Goal: Use online tool/utility: Use online tool/utility

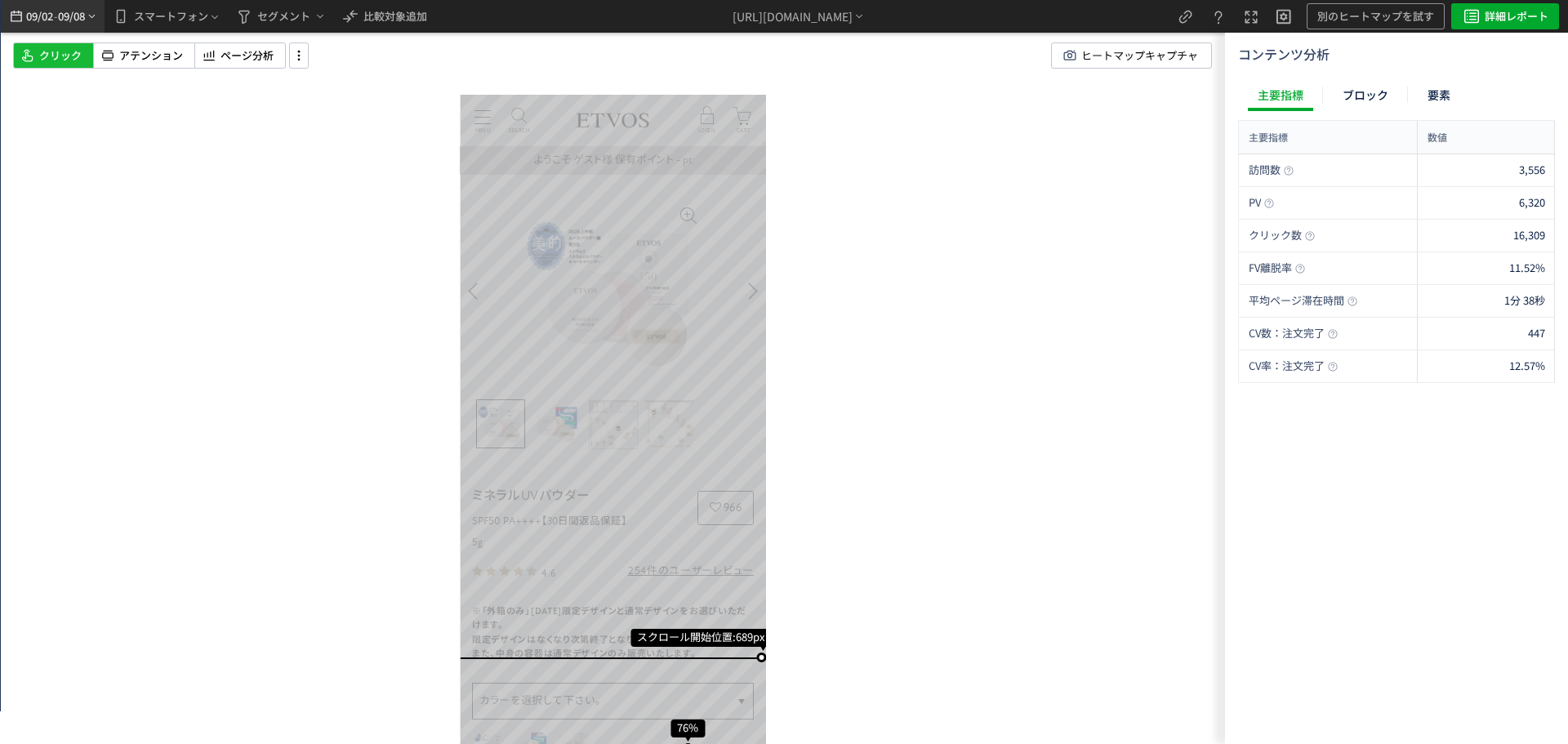
click at [68, 9] on span "09/08" at bounding box center [72, 16] width 28 height 33
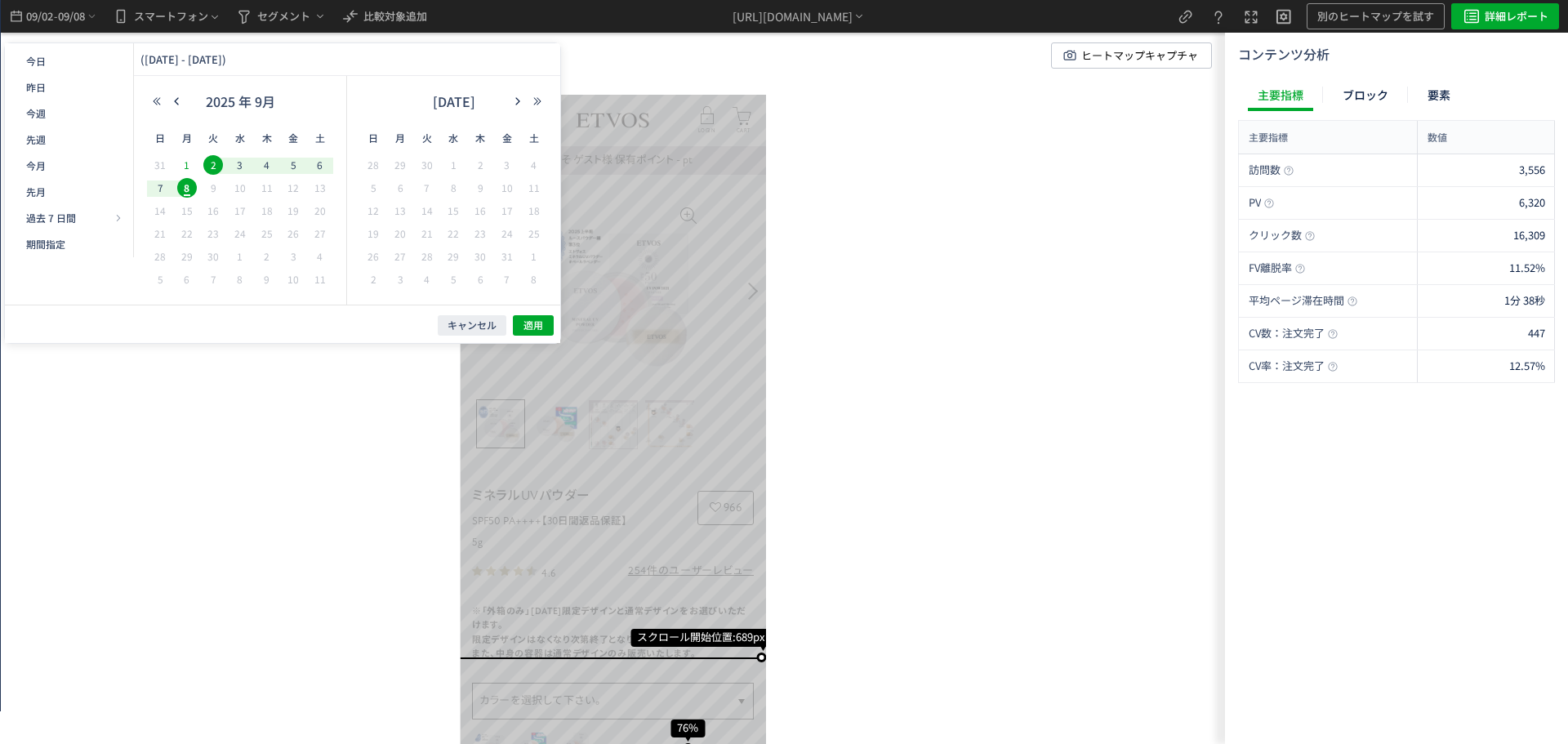
click at [186, 164] on span "1" at bounding box center [187, 164] width 20 height 20
click at [180, 104] on icon "button" at bounding box center [176, 101] width 9 height 9
click at [207, 251] on span "26" at bounding box center [213, 256] width 20 height 20
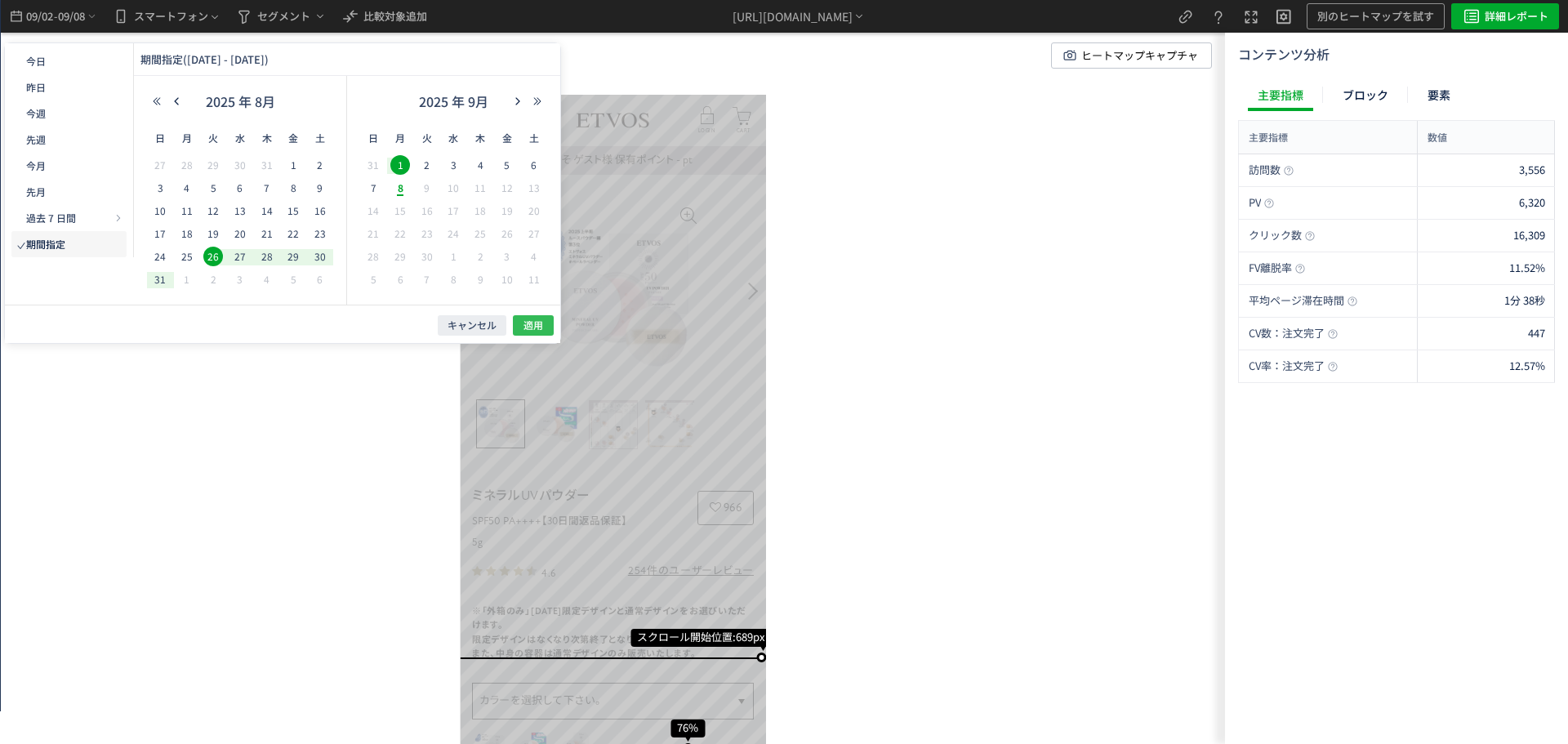
click at [551, 325] on button "適用" at bounding box center [533, 326] width 41 height 21
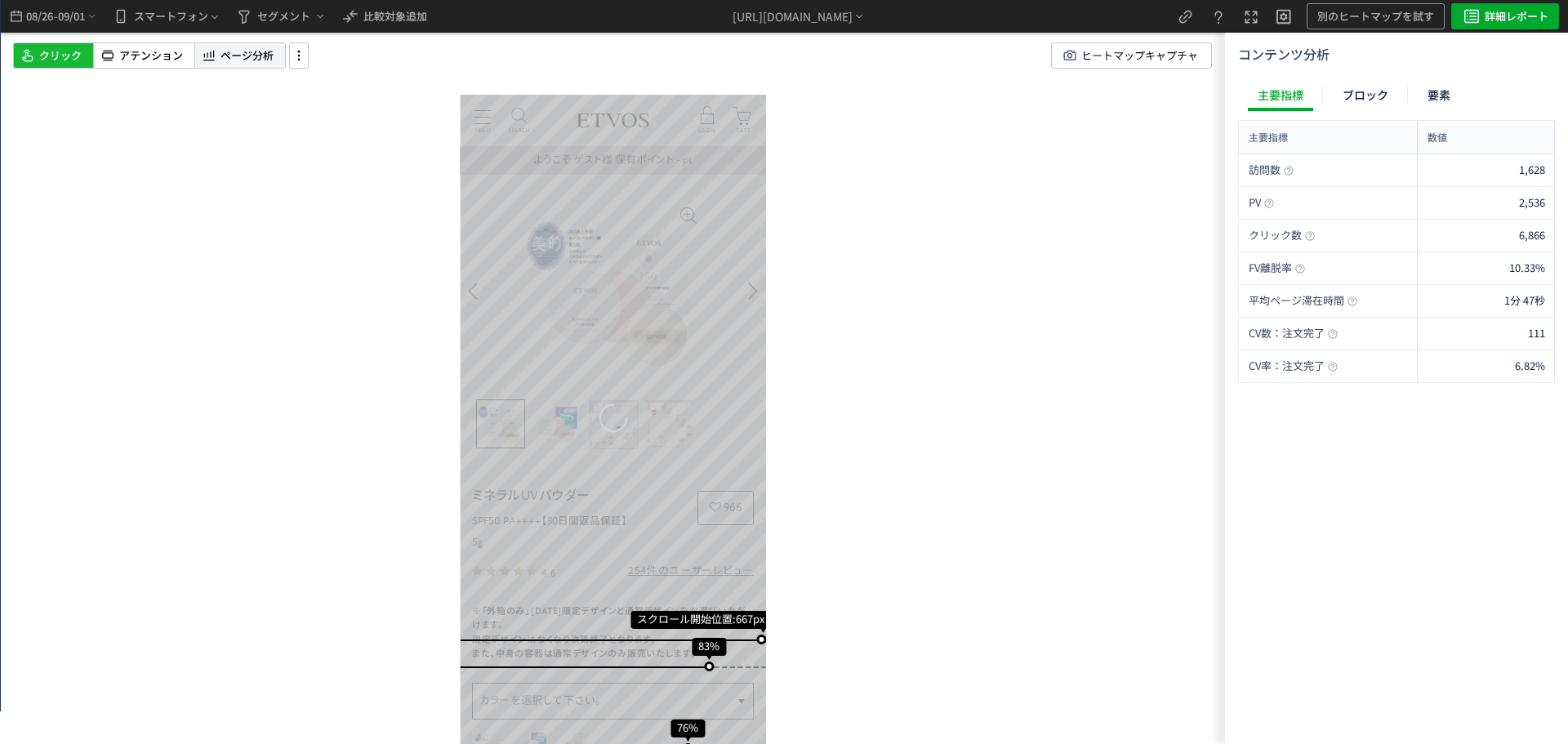
click at [277, 47] on div "ページ分析" at bounding box center [240, 55] width 91 height 26
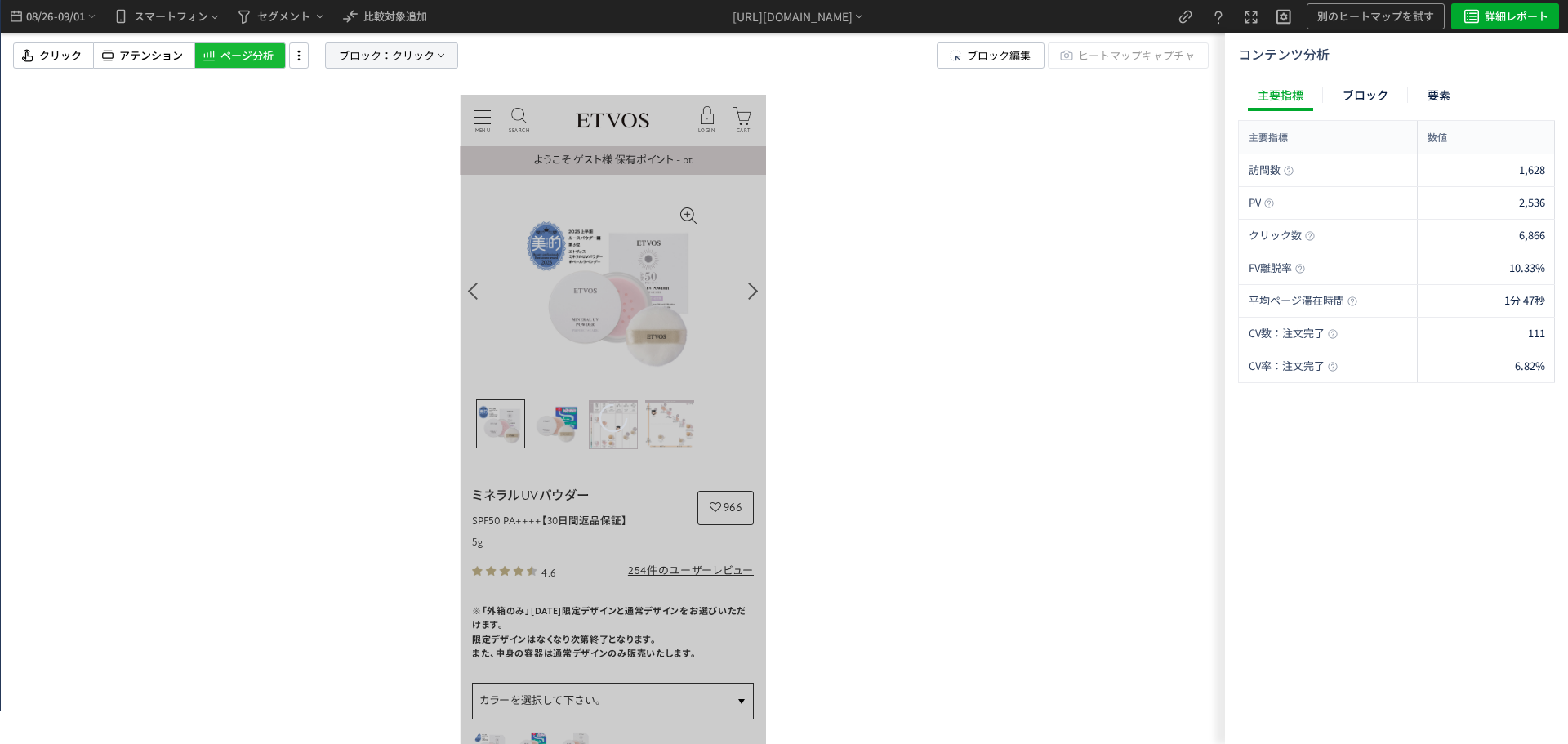
click at [388, 63] on span "ブロック：" at bounding box center [365, 55] width 53 height 24
click at [329, 140] on span "要素" at bounding box center [333, 140] width 24 height 16
click at [354, 195] on span "クリック" at bounding box center [344, 196] width 42 height 16
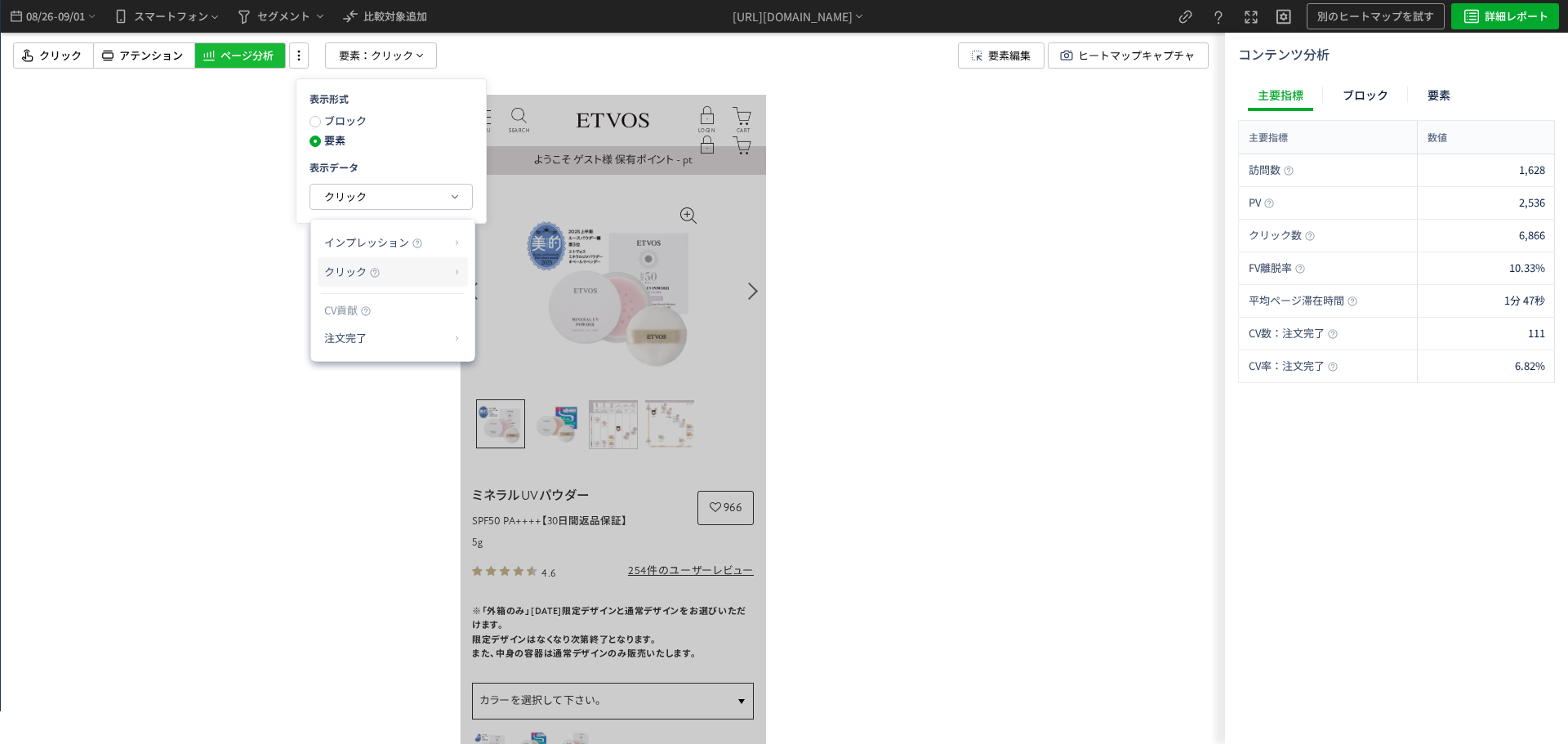
click at [414, 275] on p "クリック" at bounding box center [386, 272] width 125 height 28
click at [533, 315] on li "クリック率" at bounding box center [523, 311] width 88 height 29
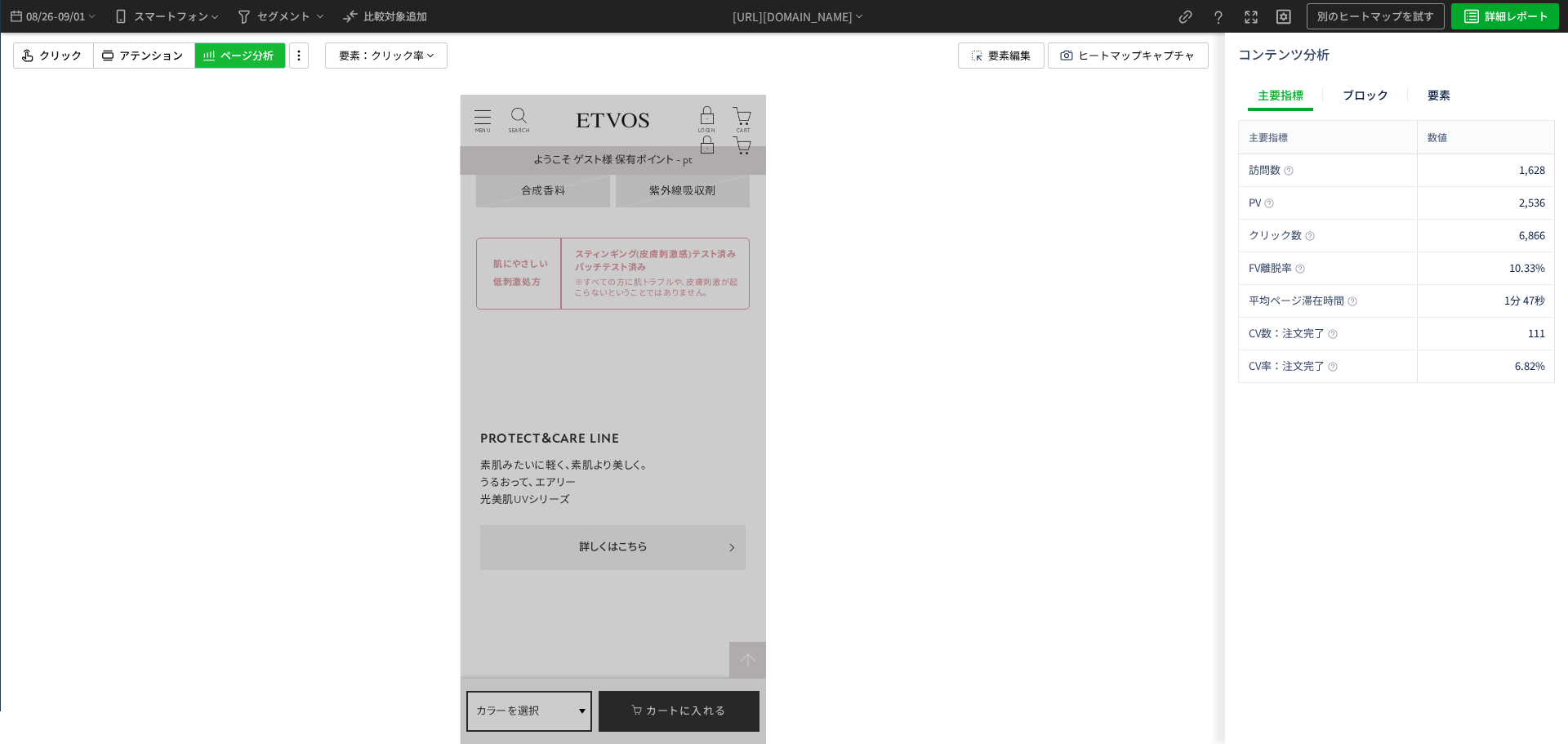
scroll to position [7351, 0]
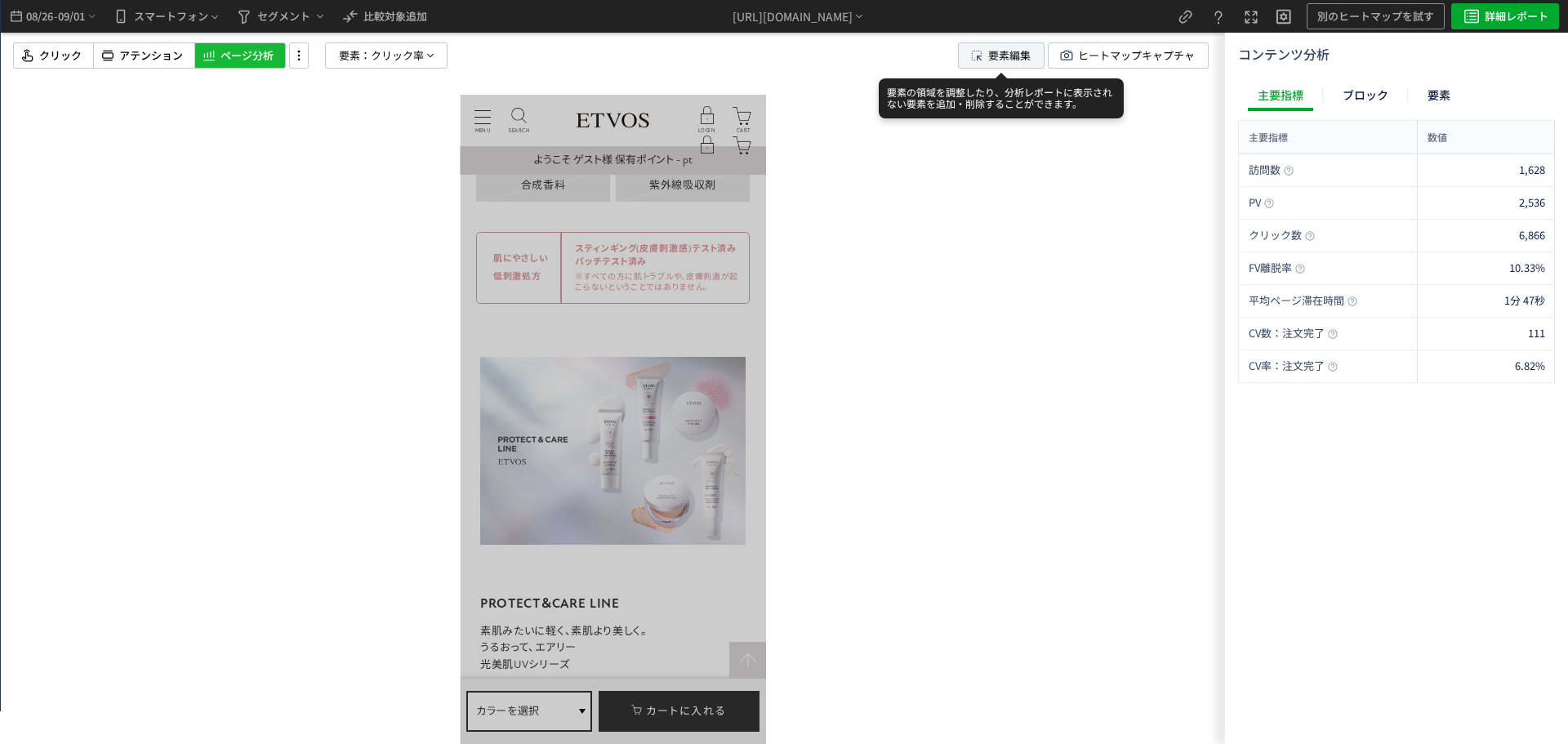
click at [963, 59] on button "要素編集" at bounding box center [1001, 55] width 87 height 26
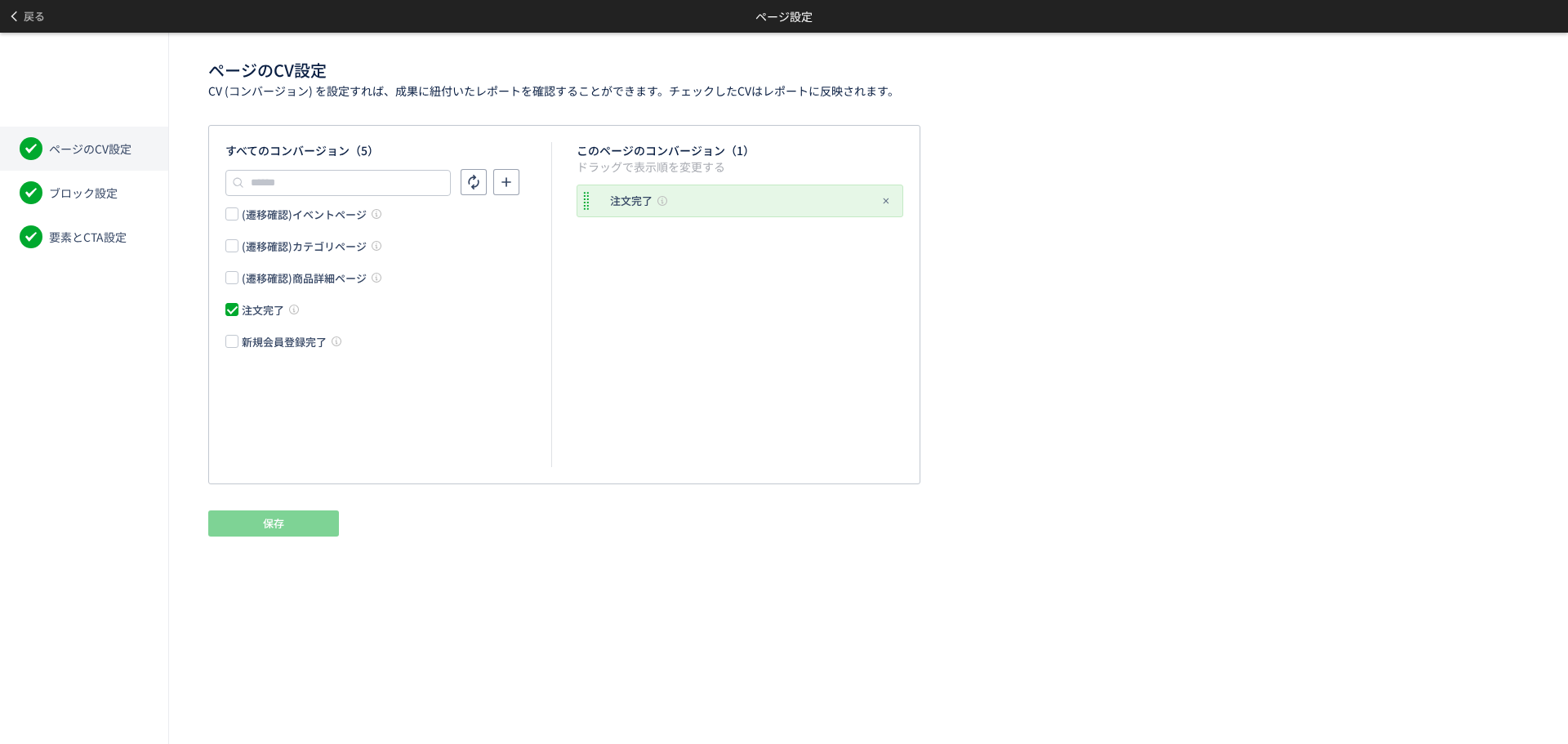
click at [121, 147] on span "ページのCV設定" at bounding box center [90, 147] width 82 height 16
click at [81, 222] on li "要素とCTA設定" at bounding box center [84, 236] width 168 height 44
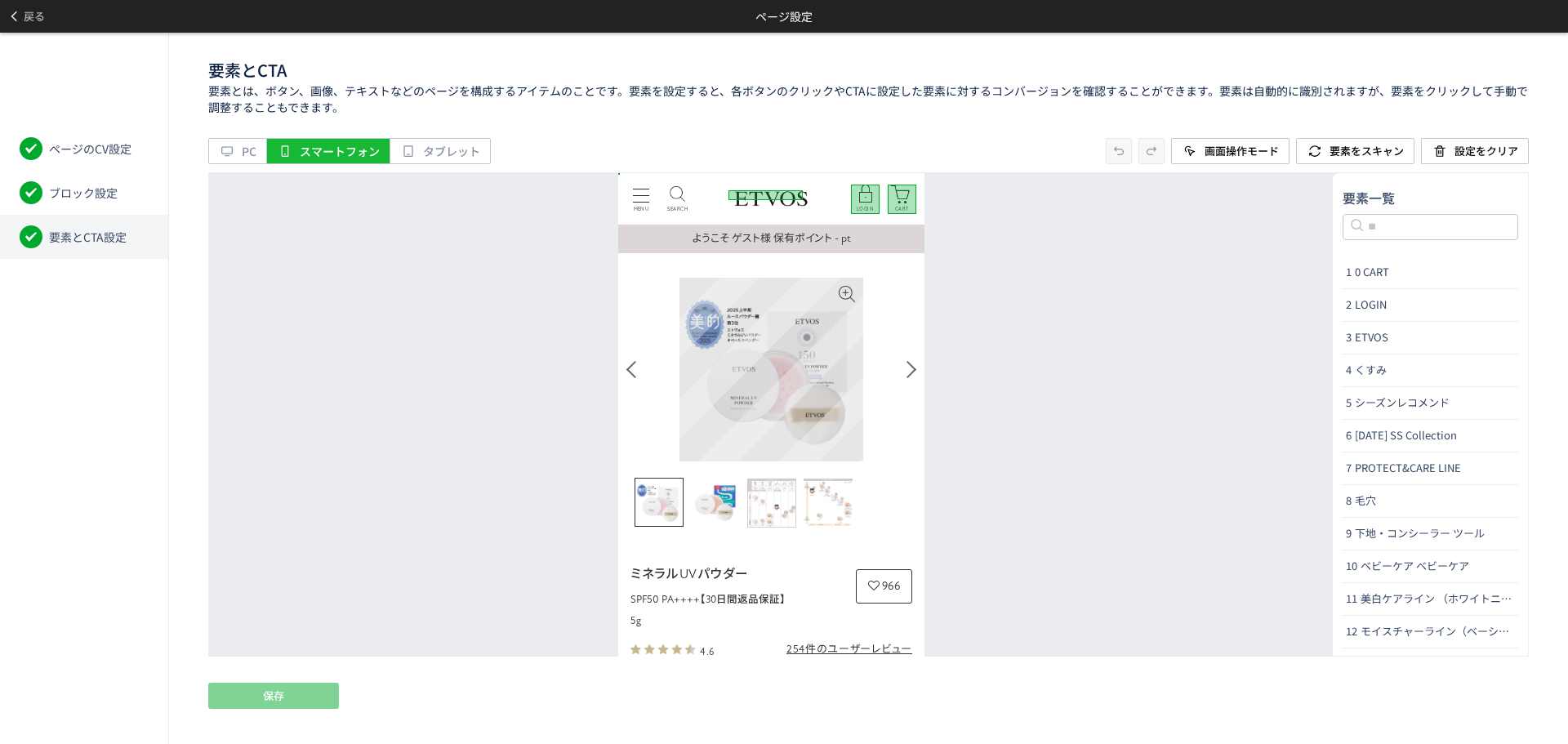
click at [787, 305] on img at bounding box center [770, 369] width 184 height 184
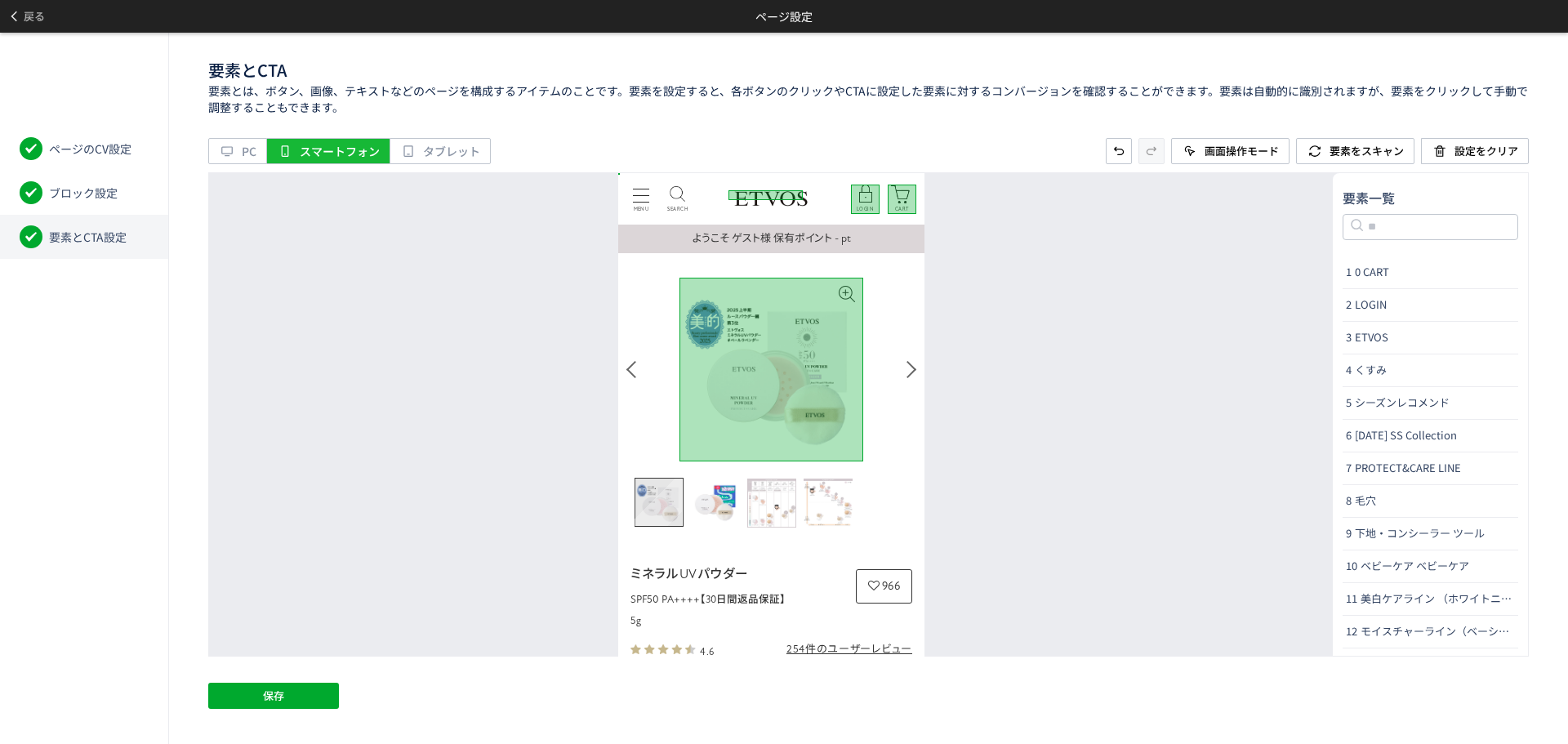
drag, startPoint x: 643, startPoint y: 508, endPoint x: 722, endPoint y: 506, distance: 79.0
click at [643, 508] on img "Go to slide 1" at bounding box center [658, 501] width 48 height 48
click at [728, 506] on img "Go to slide 2" at bounding box center [714, 502] width 49 height 49
click at [767, 506] on img "Go to slide 3" at bounding box center [771, 502] width 49 height 49
click at [831, 507] on img "Go to slide 4" at bounding box center [827, 502] width 49 height 49
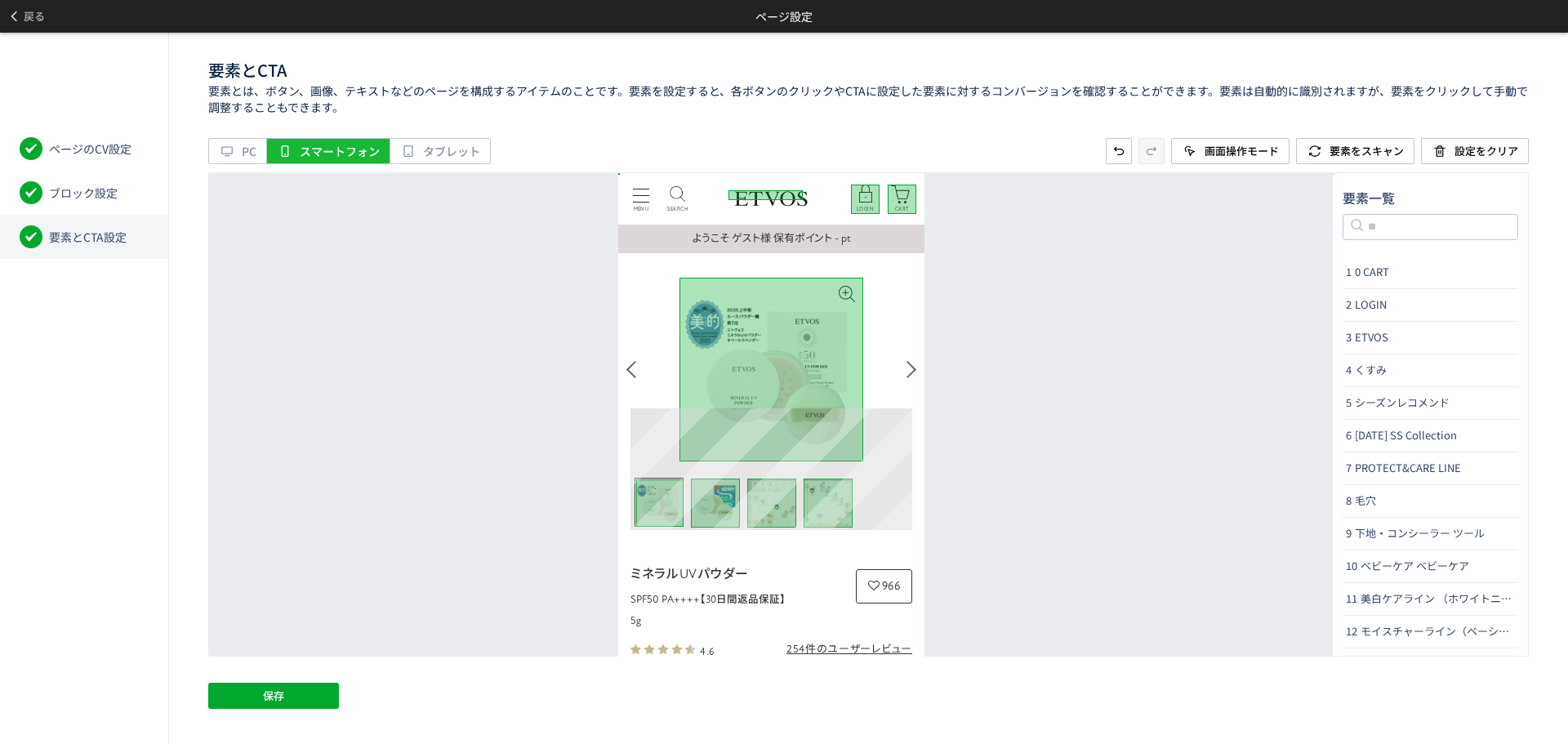
scroll to position [408, 0]
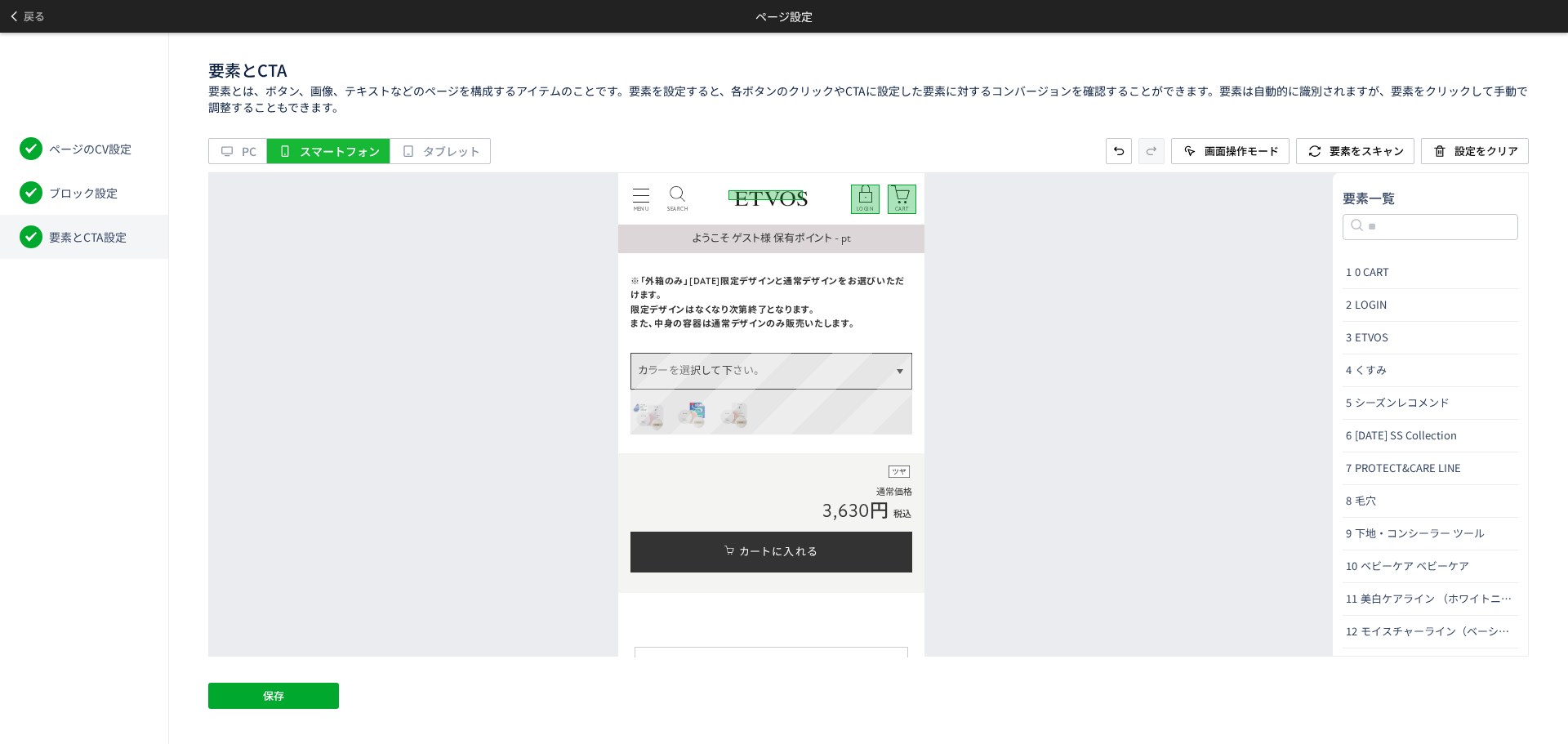
click at [795, 374] on p "カラーを選択して下さい。" at bounding box center [770, 371] width 280 height 35
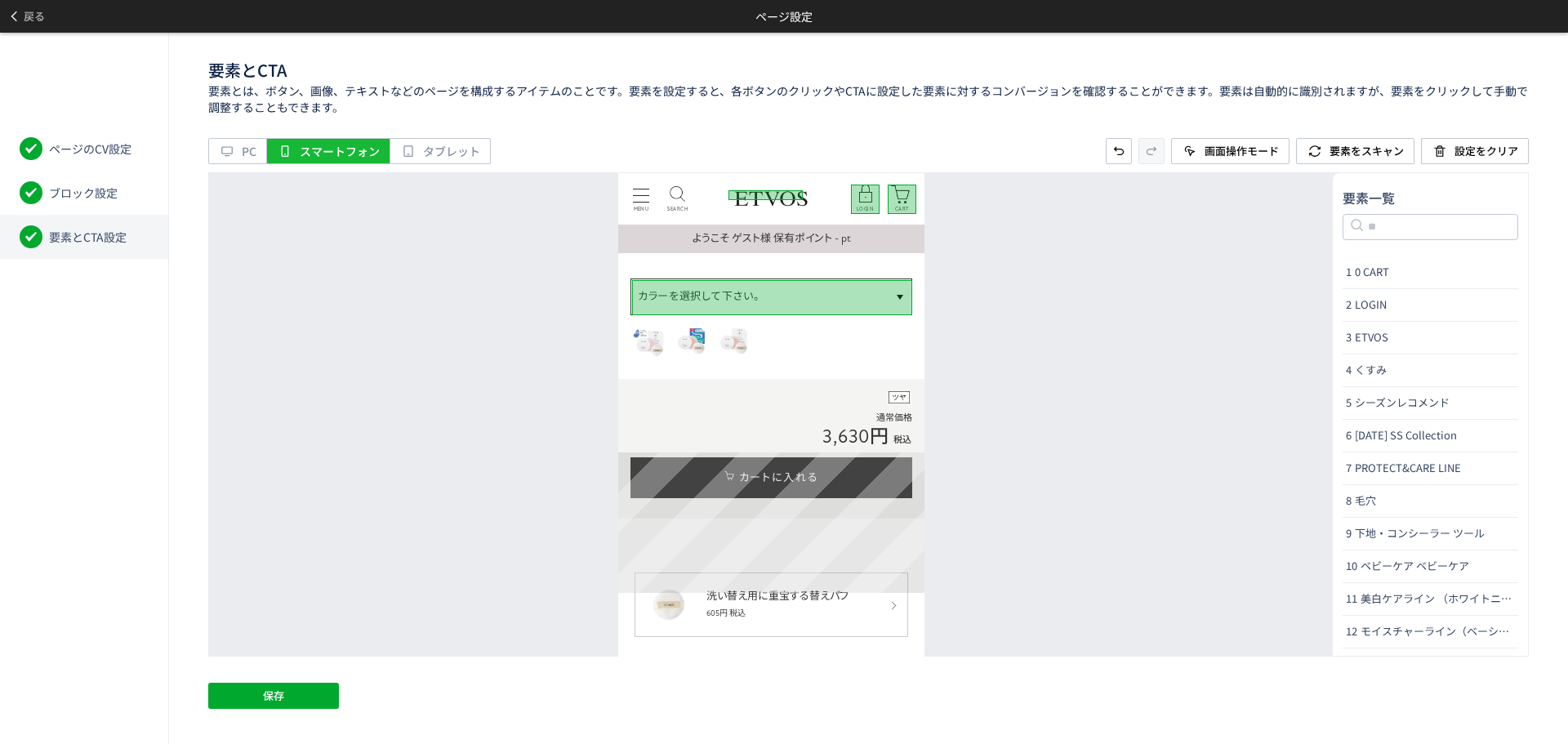
scroll to position [571, 0]
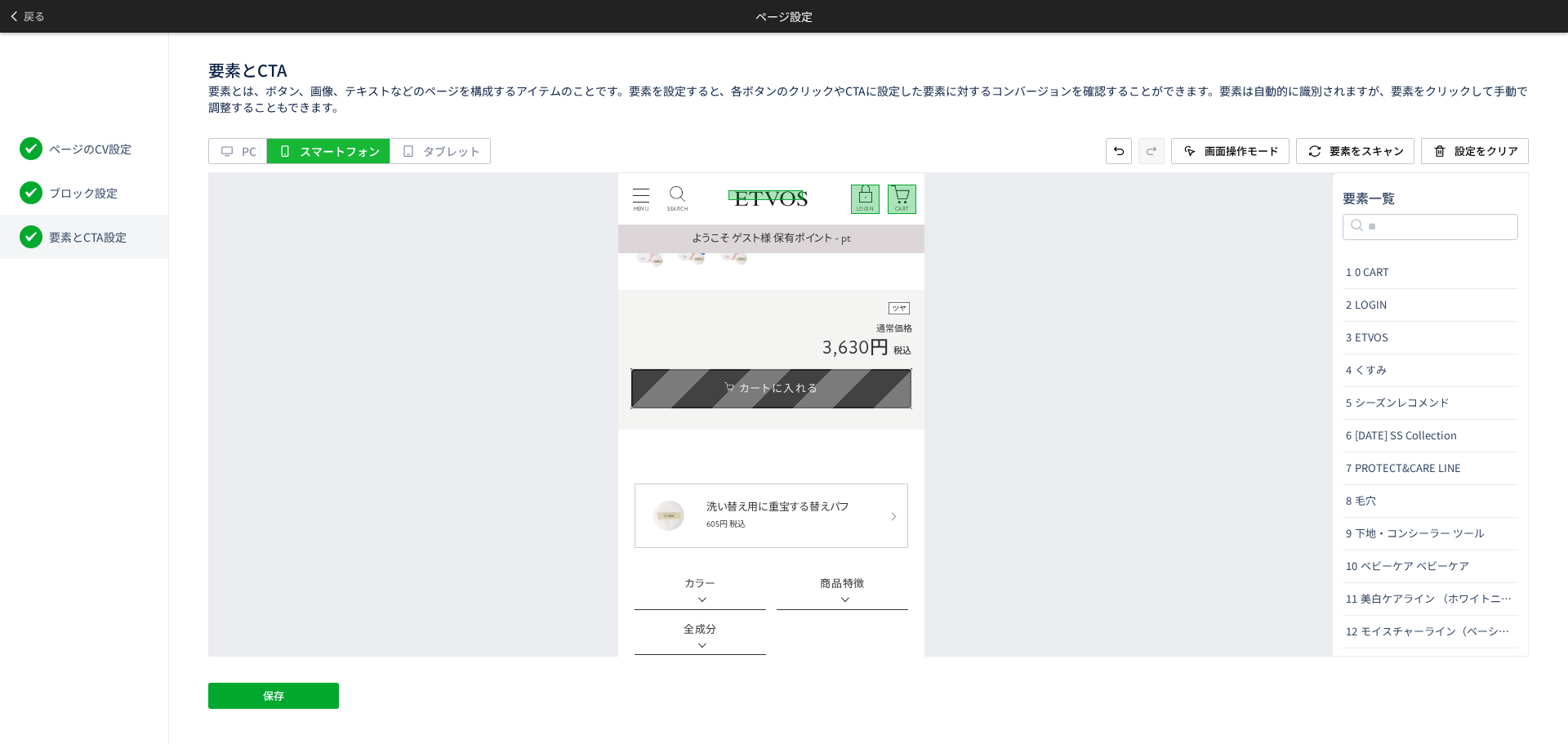
click at [774, 399] on link "カートに入れる" at bounding box center [771, 388] width 282 height 41
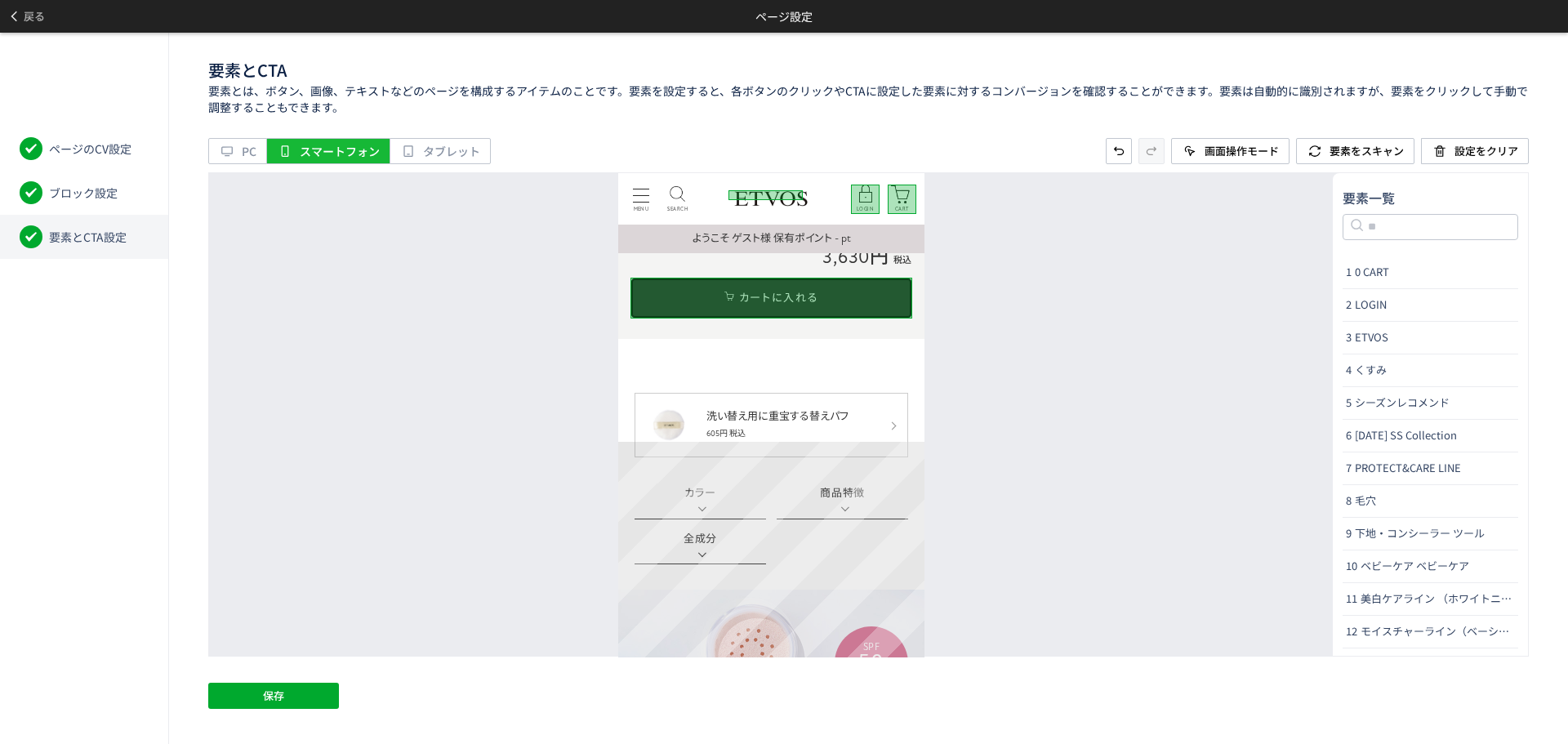
scroll to position [735, 0]
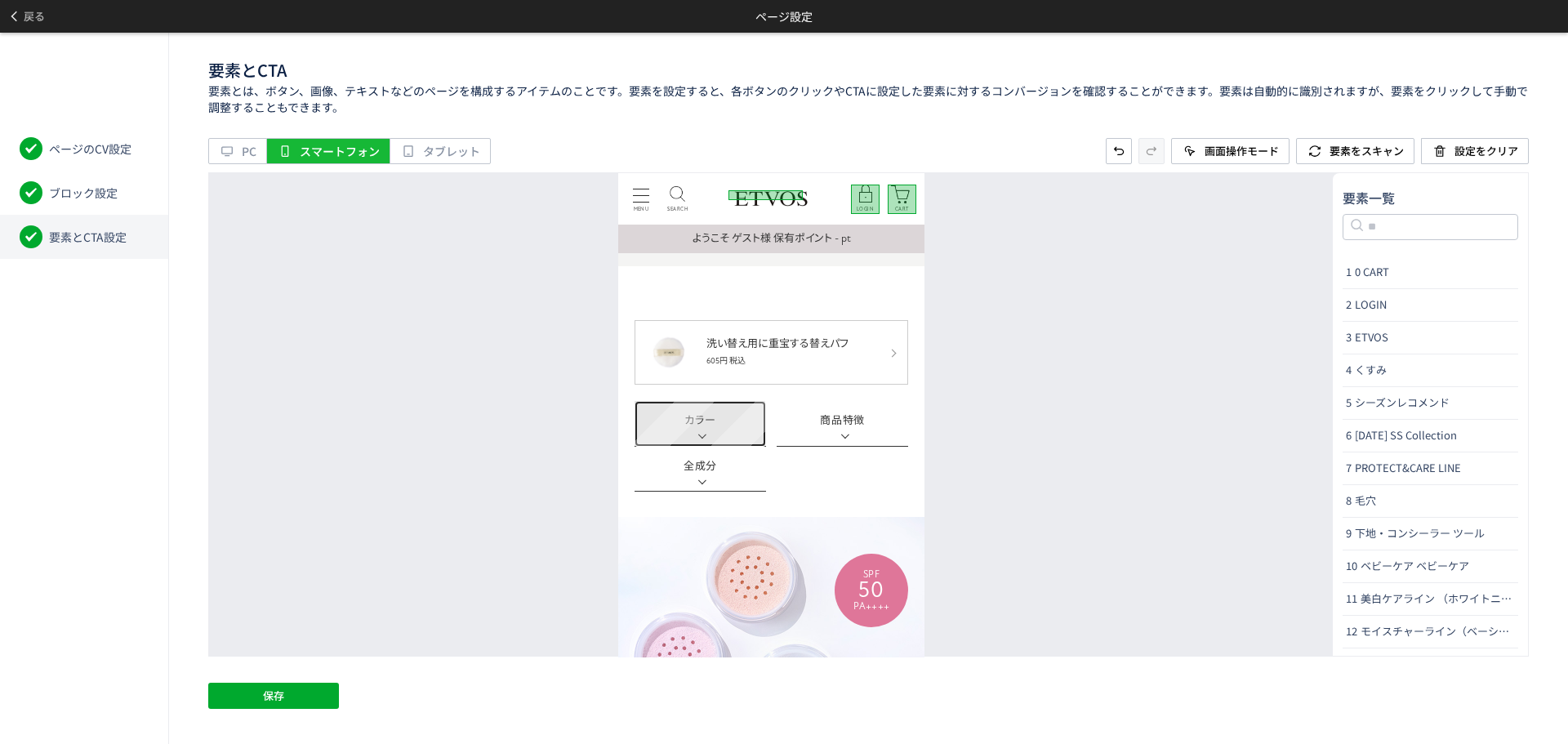
click at [745, 437] on link "カラー" at bounding box center [699, 423] width 132 height 46
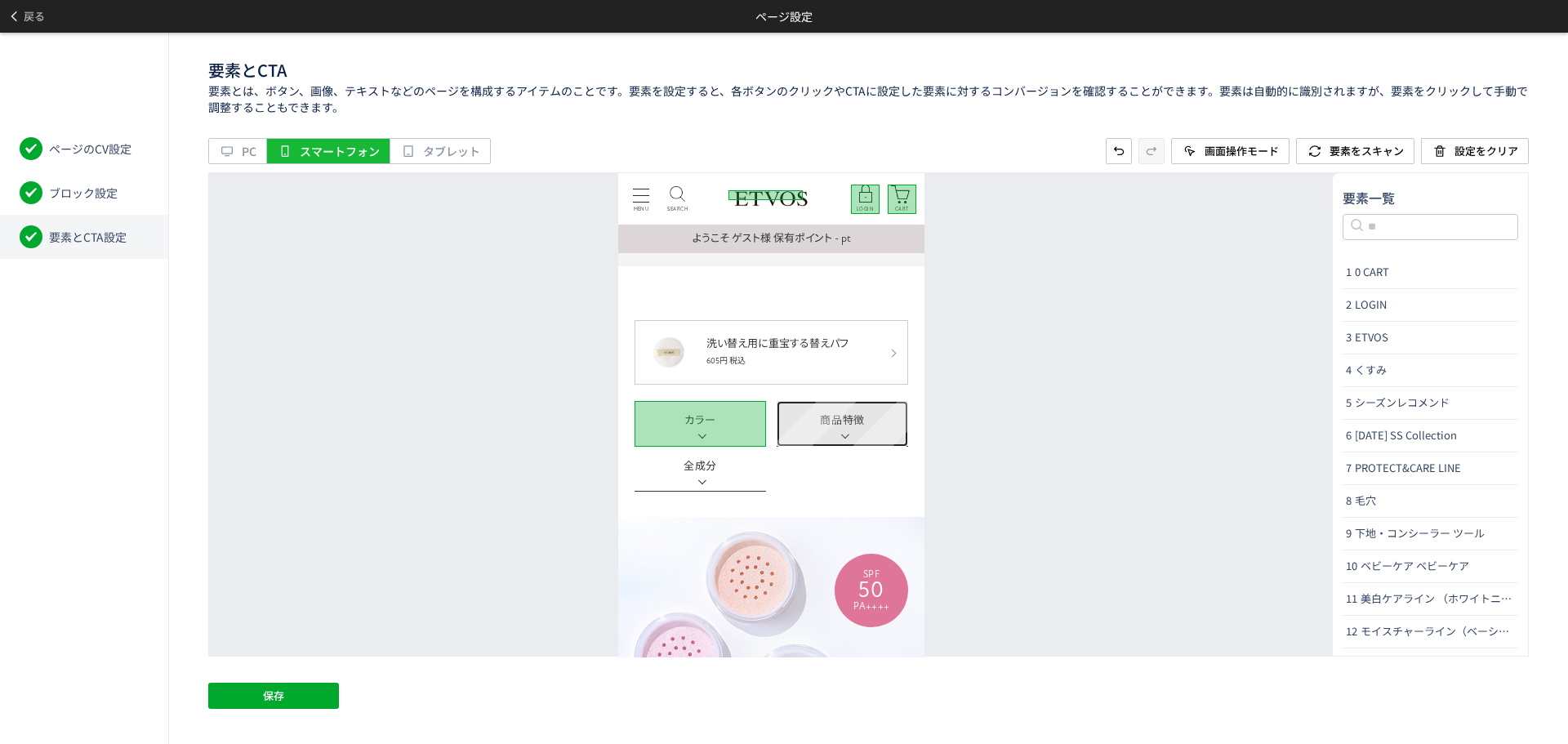
click at [893, 423] on link "商品特徴" at bounding box center [841, 423] width 132 height 46
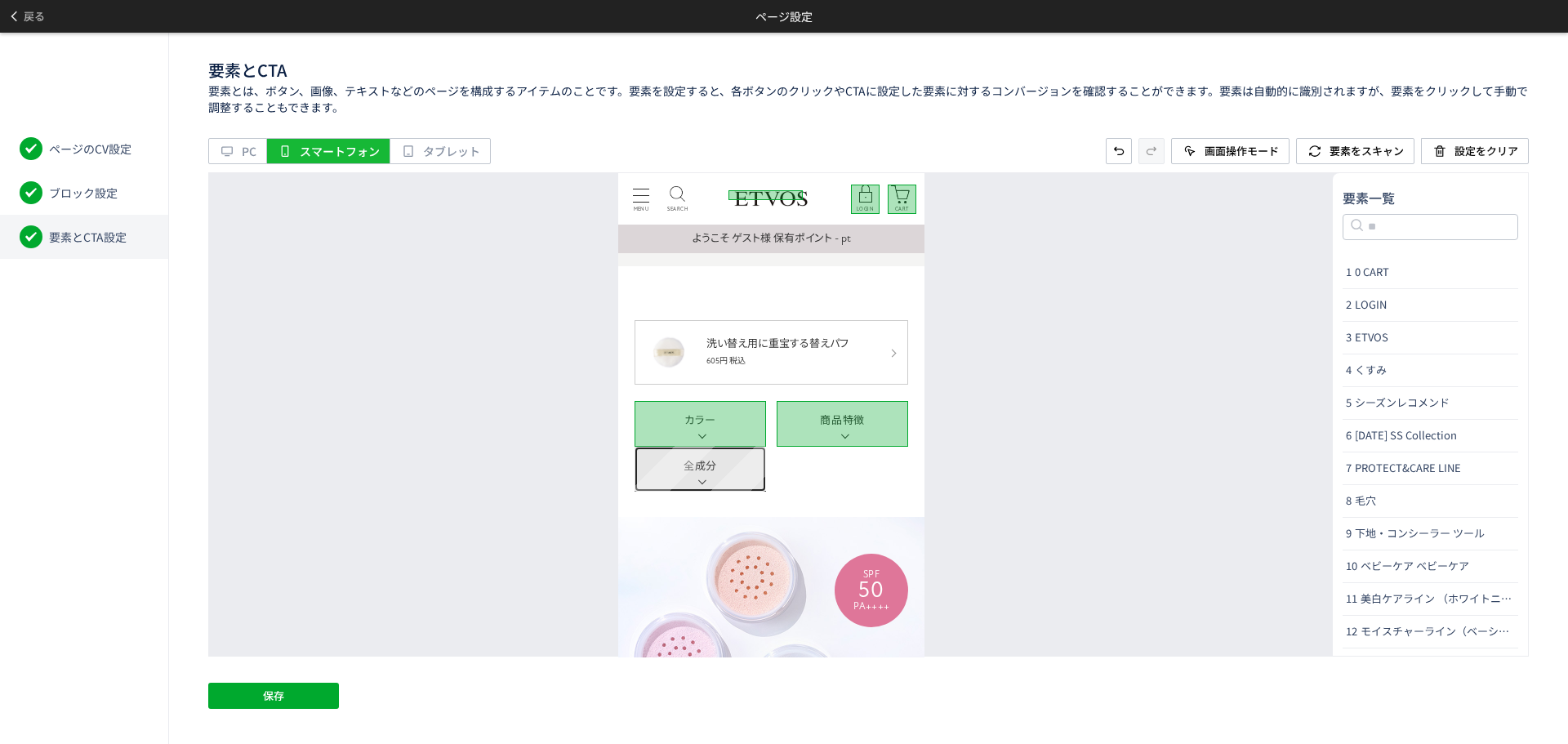
click at [735, 470] on link "全成分" at bounding box center [699, 469] width 132 height 46
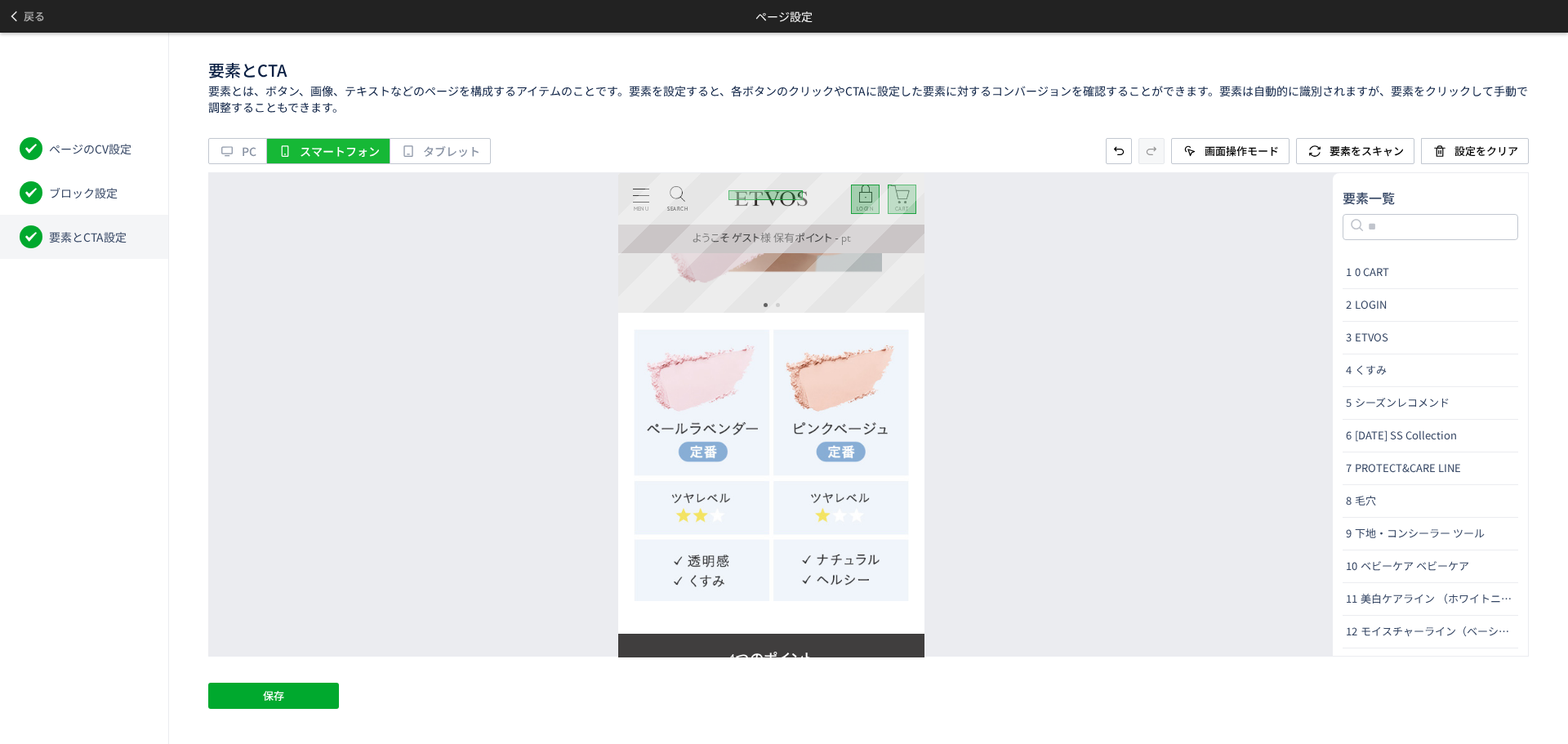
scroll to position [2450, 0]
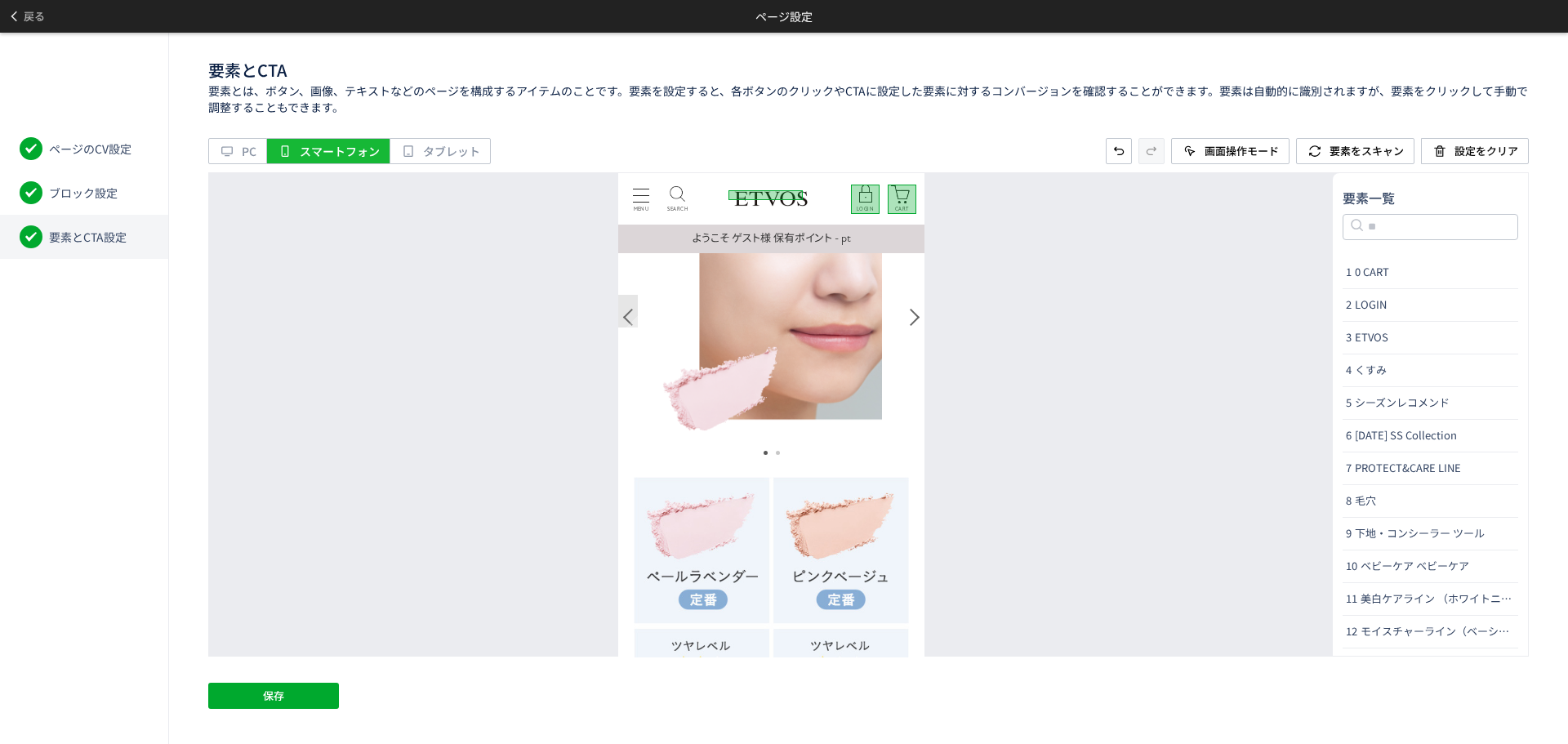
click at [625, 315] on div at bounding box center [627, 310] width 21 height 33
click at [907, 321] on div at bounding box center [914, 310] width 21 height 33
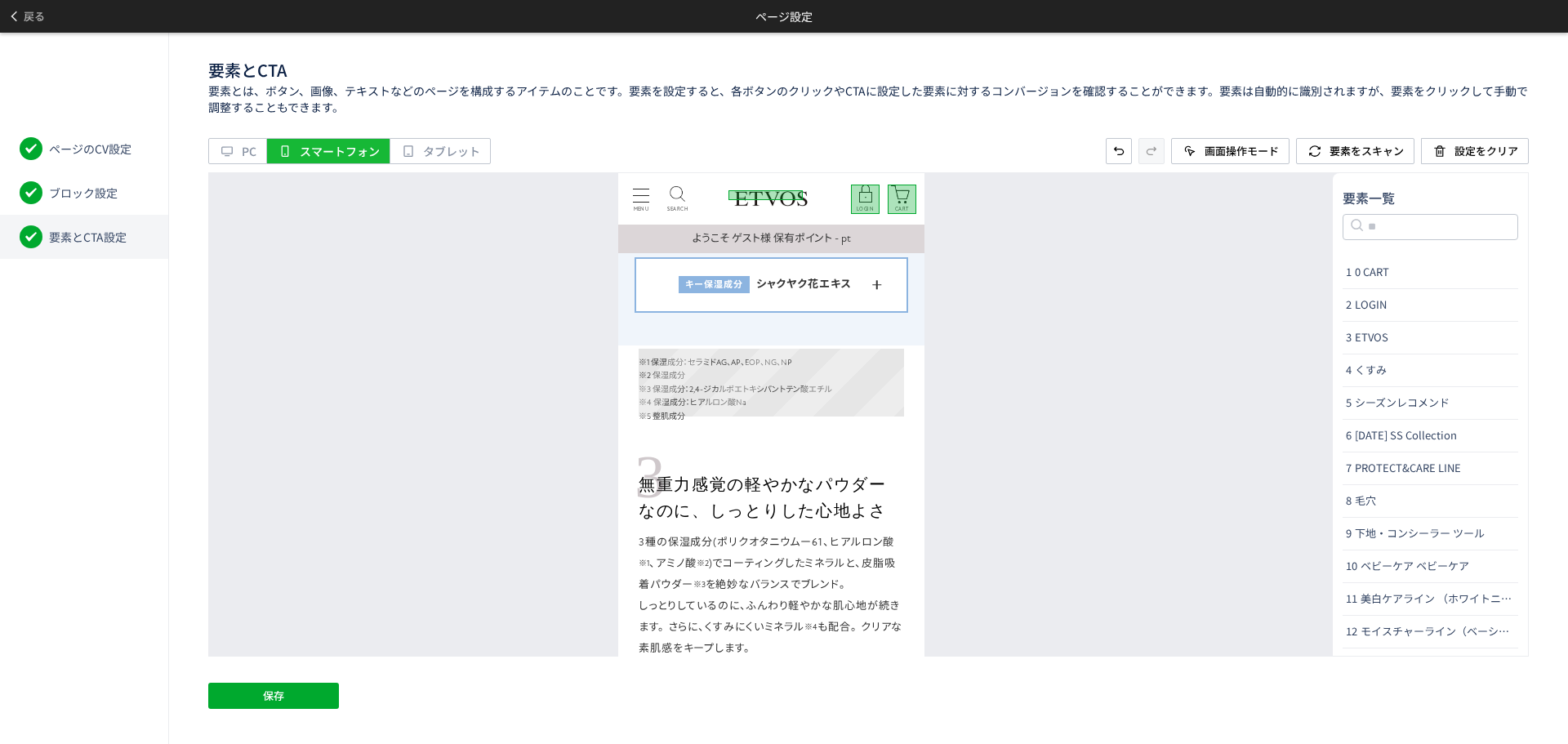
scroll to position [5554, 0]
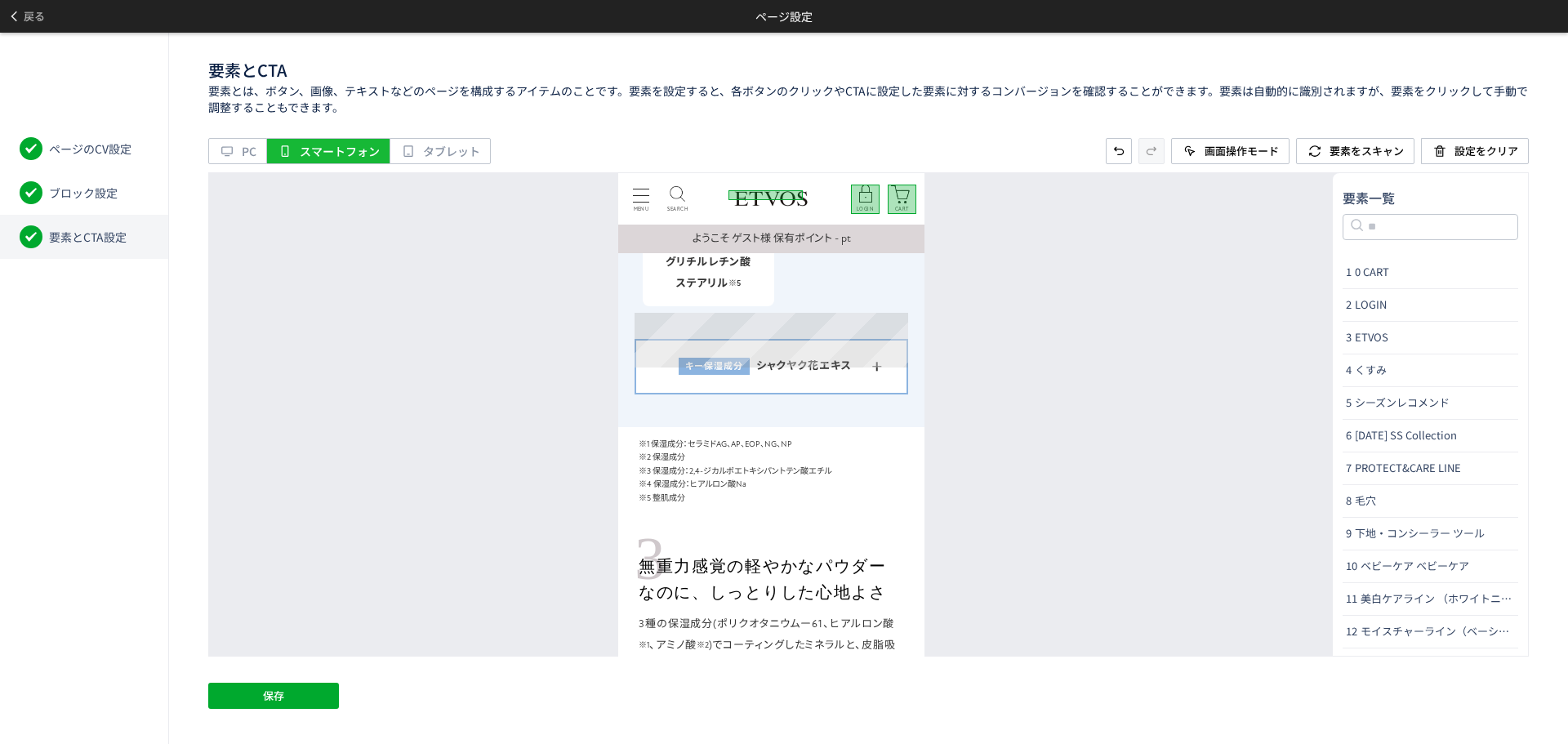
click at [895, 357] on div "キー保湿成分 シャクヤク花エキス 15年の長い年月をかけて育種されら貴重な純白の芍薬の品種「白雪姫」から得られたエキスを採用しています。 サンシャインビタミン…" at bounding box center [770, 365] width 273 height 55
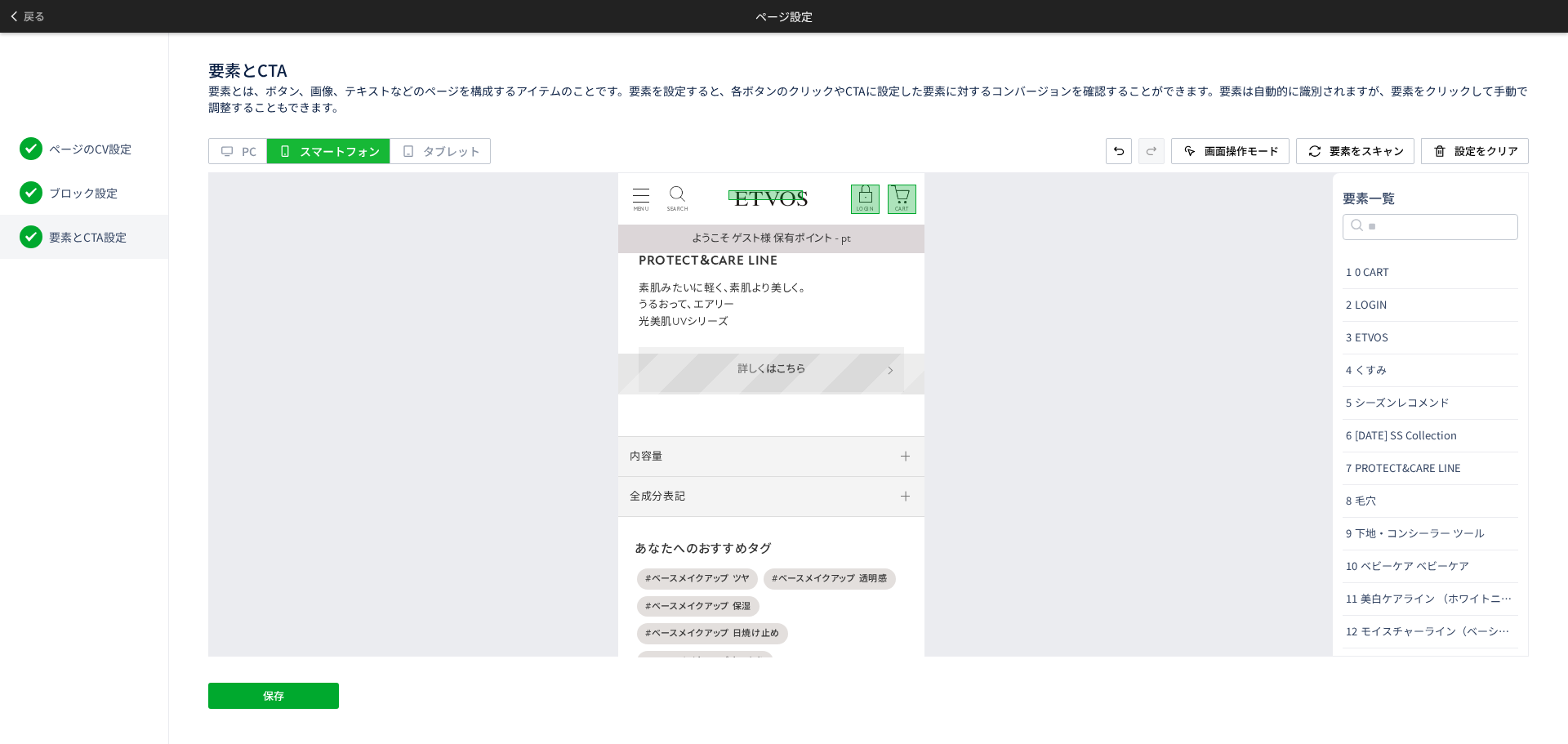
scroll to position [7678, 0]
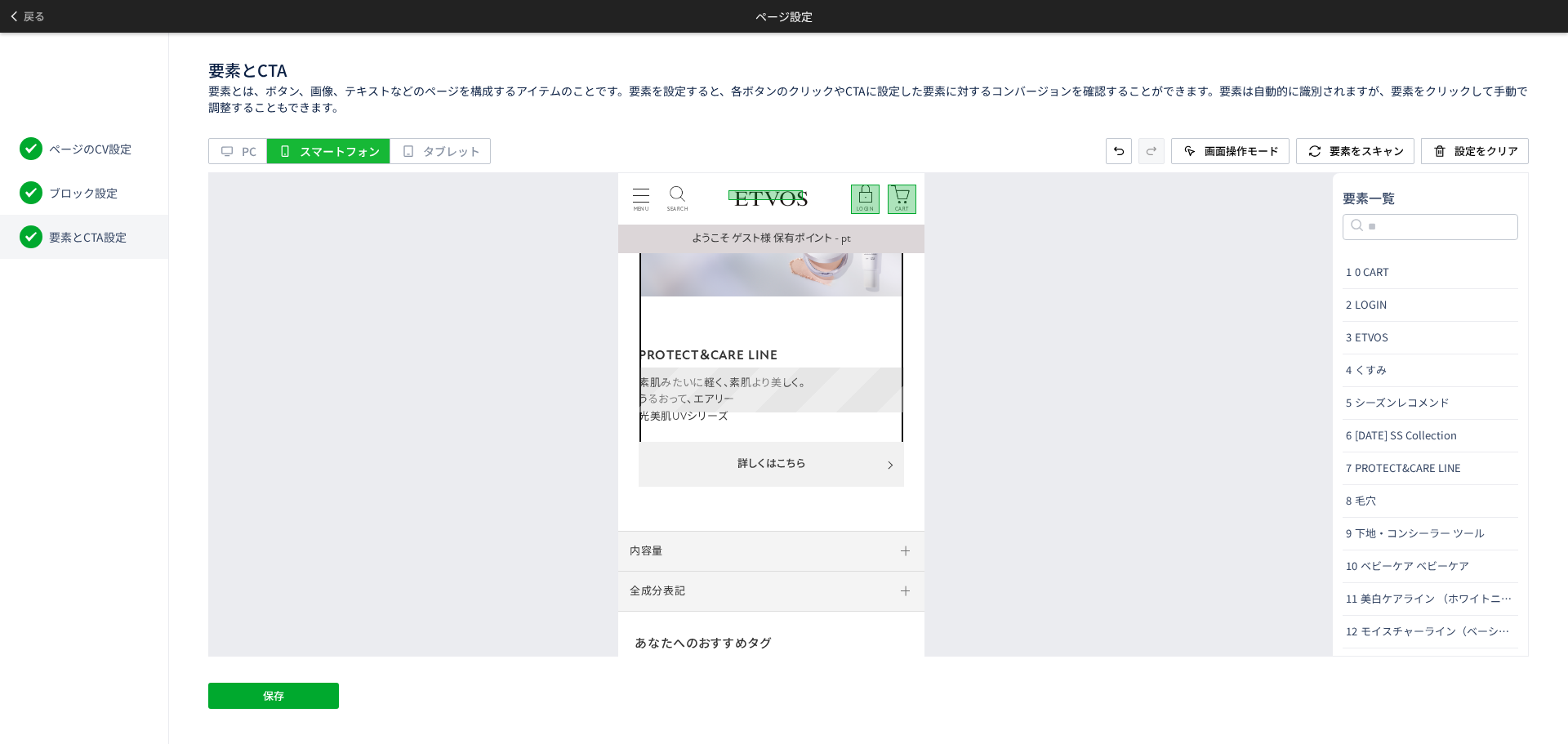
click at [871, 441] on div "詳しくはこちら" at bounding box center [770, 463] width 265 height 45
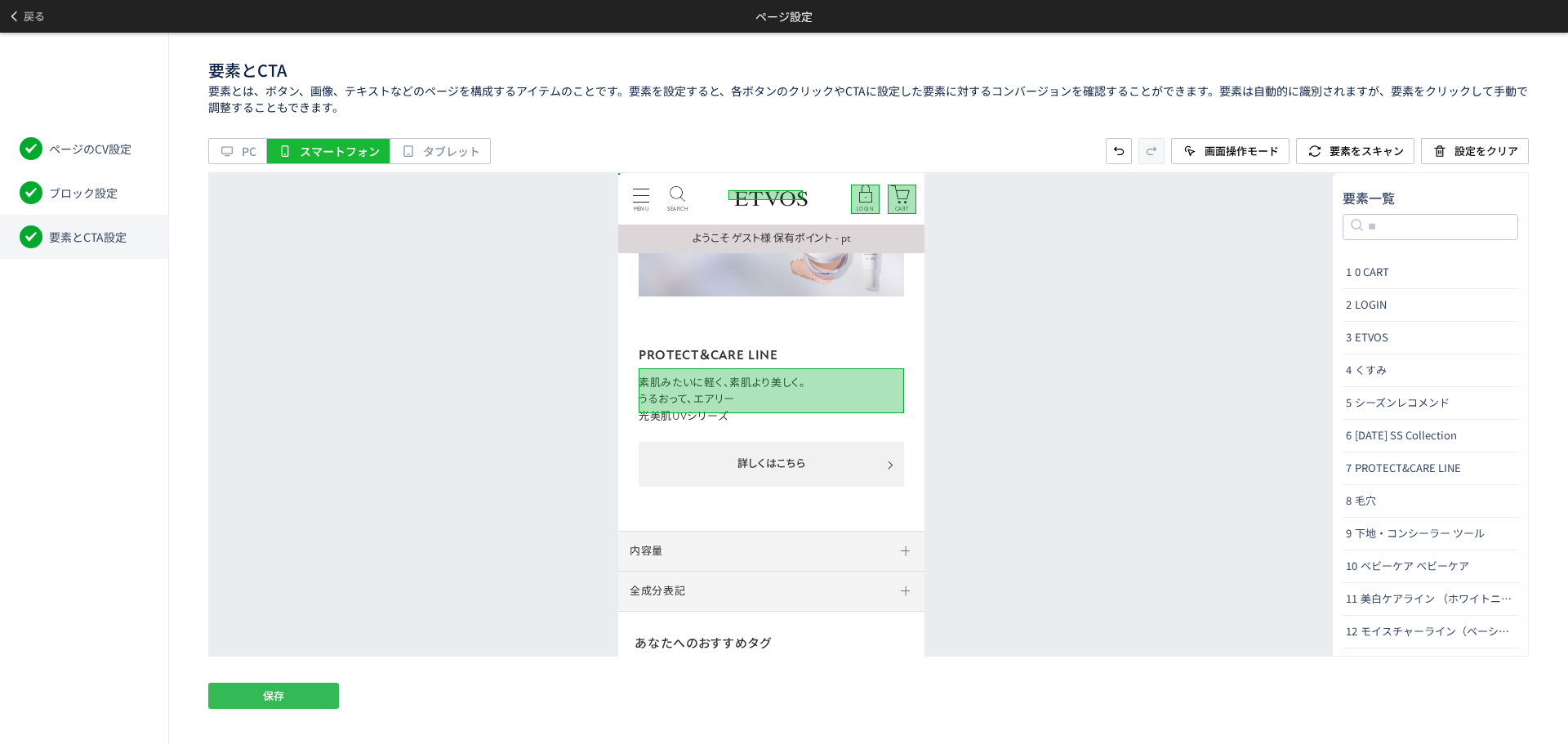
click at [235, 703] on button "保存" at bounding box center [273, 695] width 131 height 26
click at [40, 13] on span "戻る" at bounding box center [34, 16] width 21 height 26
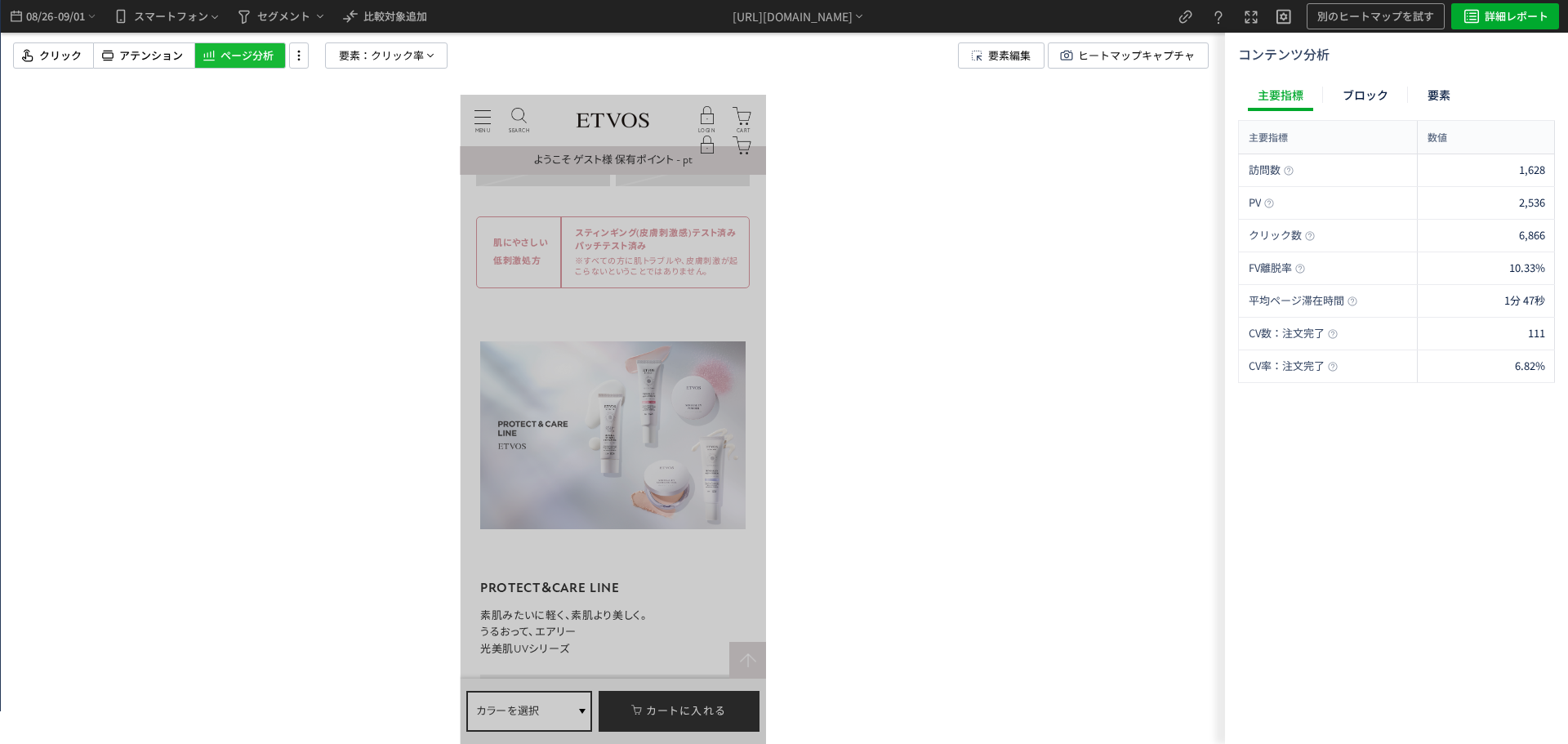
scroll to position [7759, 0]
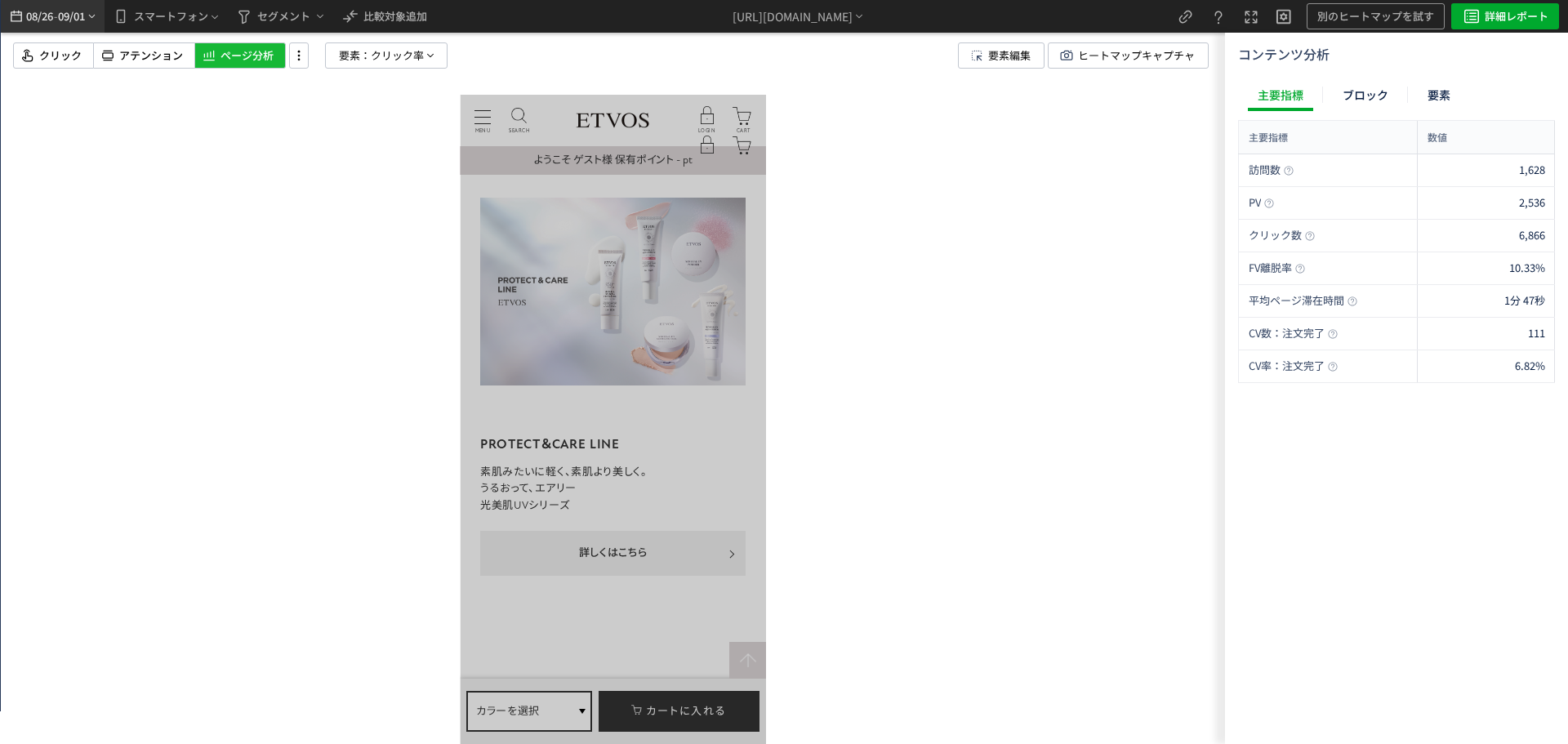
click at [49, 3] on span "08/26" at bounding box center [39, 16] width 28 height 33
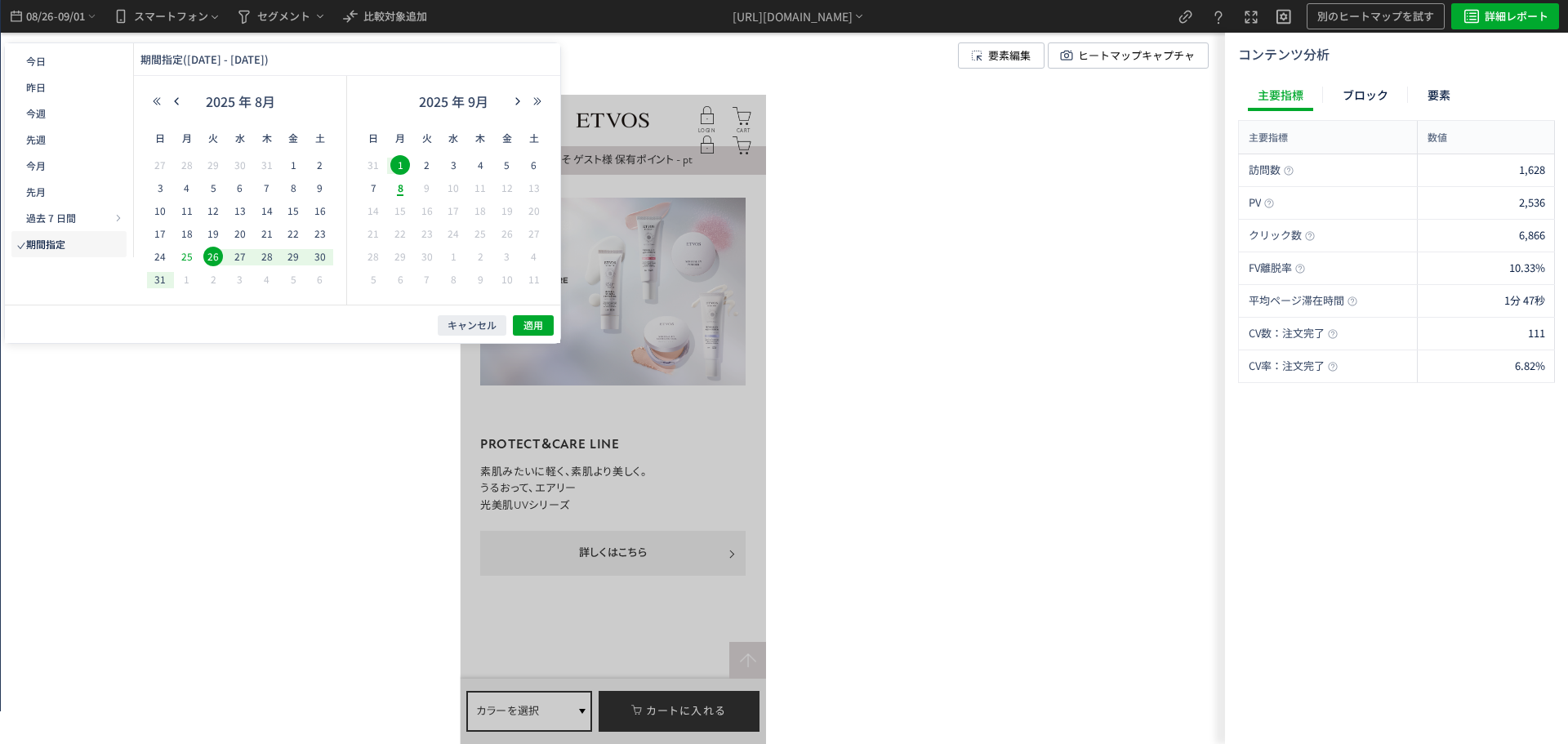
click at [187, 256] on span "25" at bounding box center [187, 256] width 20 height 20
click at [210, 236] on span "19" at bounding box center [213, 233] width 20 height 20
click at [530, 328] on span "適用" at bounding box center [533, 325] width 20 height 14
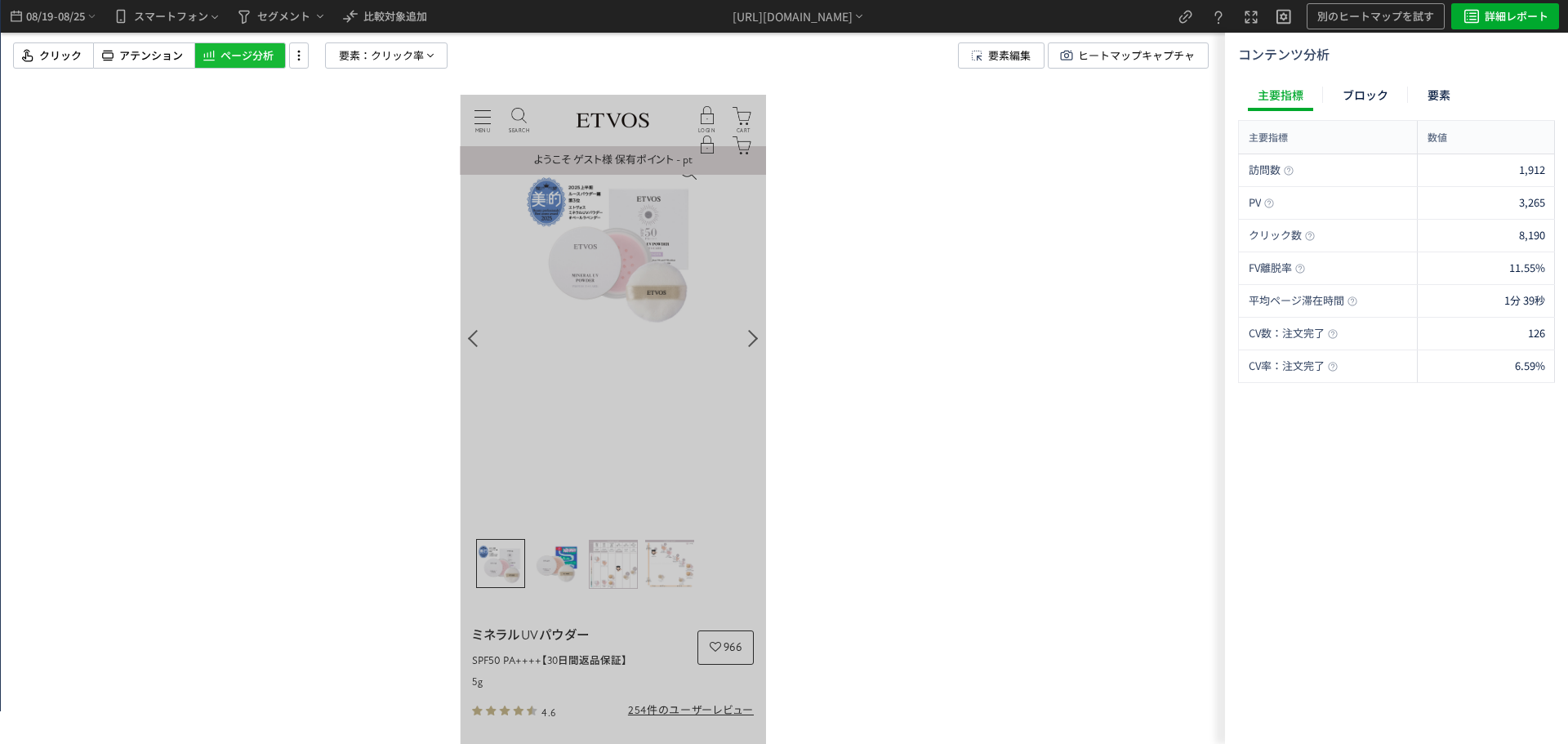
scroll to position [0, 0]
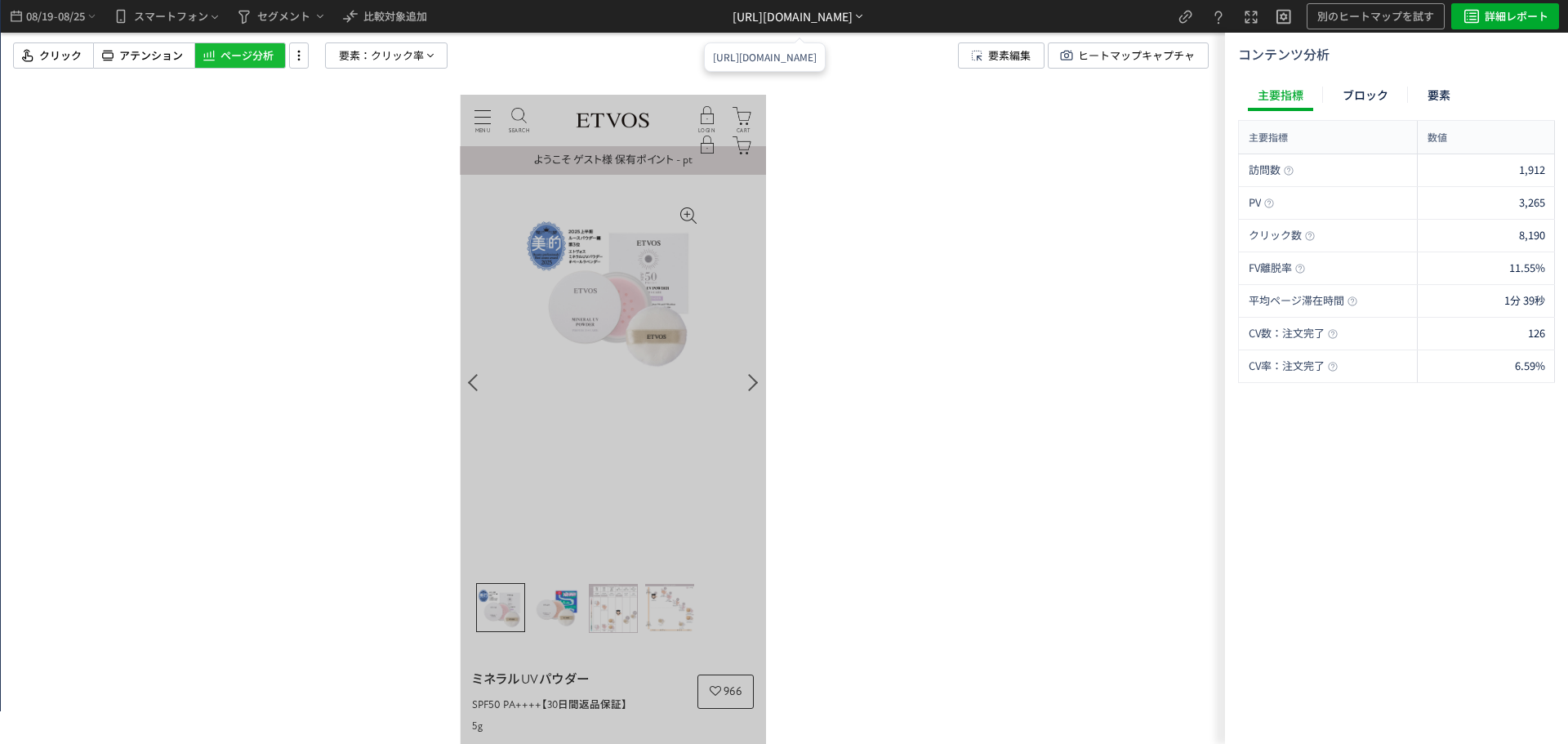
click at [733, 17] on div "[URL][DOMAIN_NAME]" at bounding box center [792, 17] width 120 height 17
click at [811, 63] on li "別ページに移動" at bounding box center [800, 63] width 140 height 26
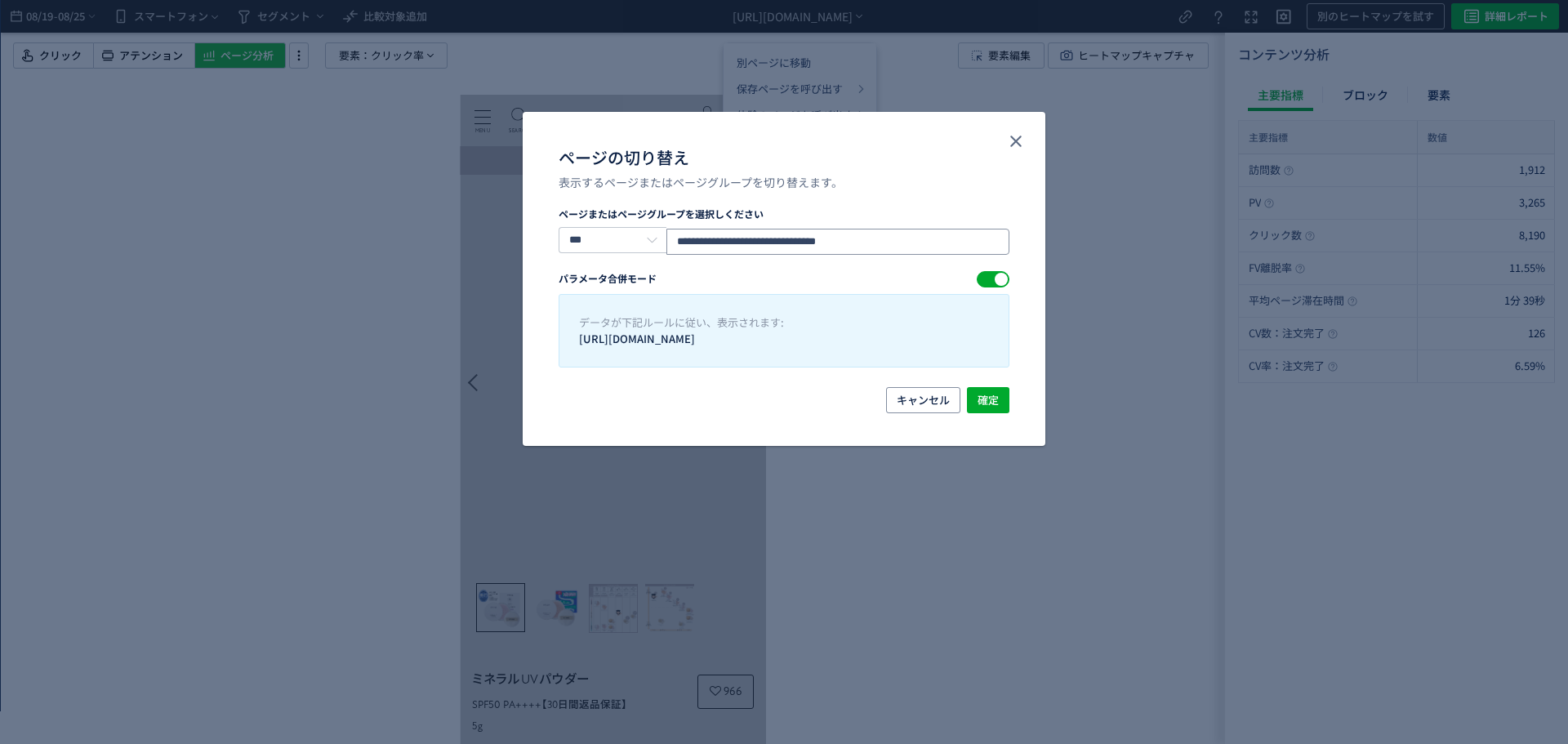
drag, startPoint x: 914, startPoint y: 233, endPoint x: 564, endPoint y: 258, distance: 350.9
click at [564, 258] on section "**********" at bounding box center [783, 287] width 451 height 161
click at [1009, 141] on icon "close" at bounding box center [1015, 141] width 20 height 20
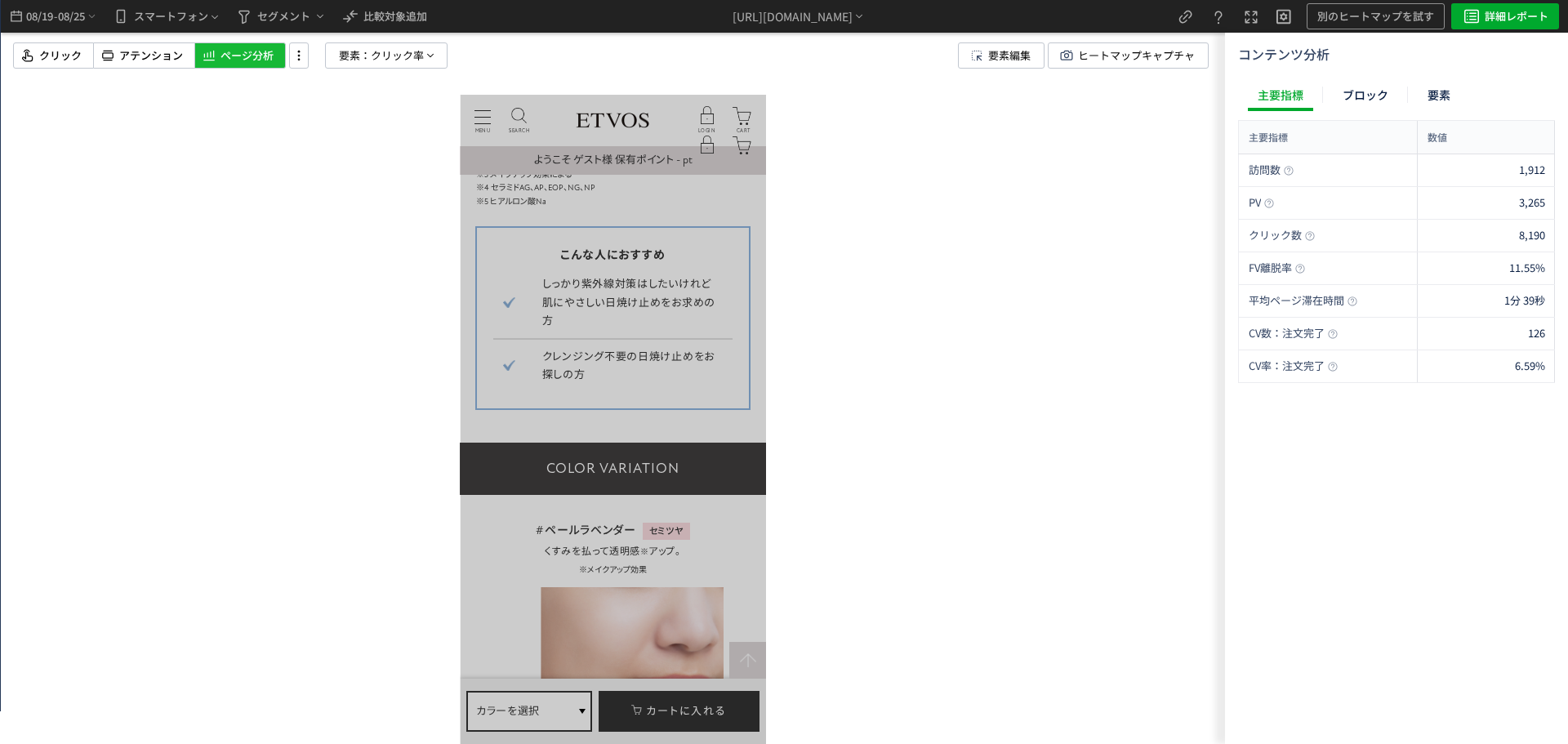
scroll to position [1715, 0]
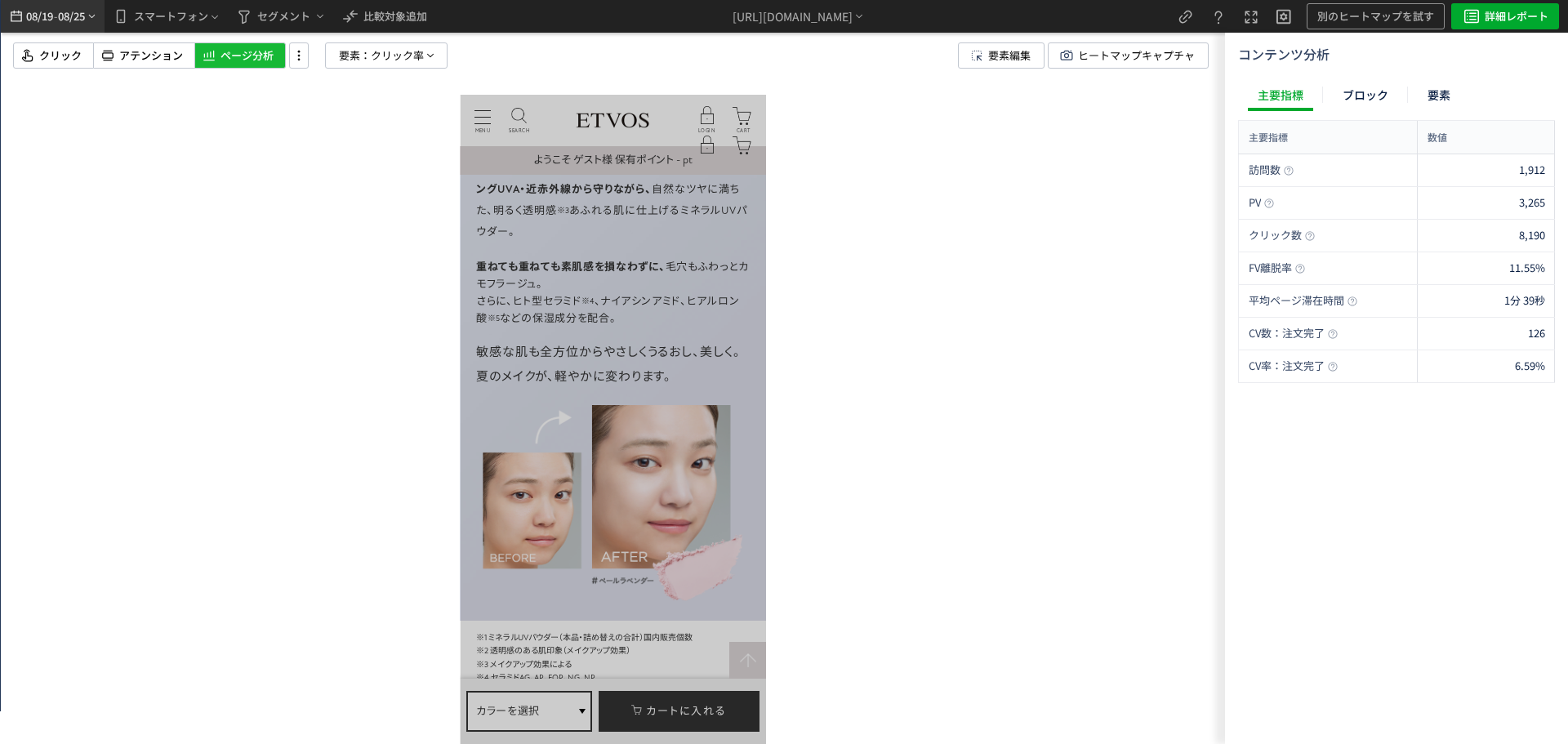
click at [53, 21] on span "08/19" at bounding box center [39, 16] width 28 height 33
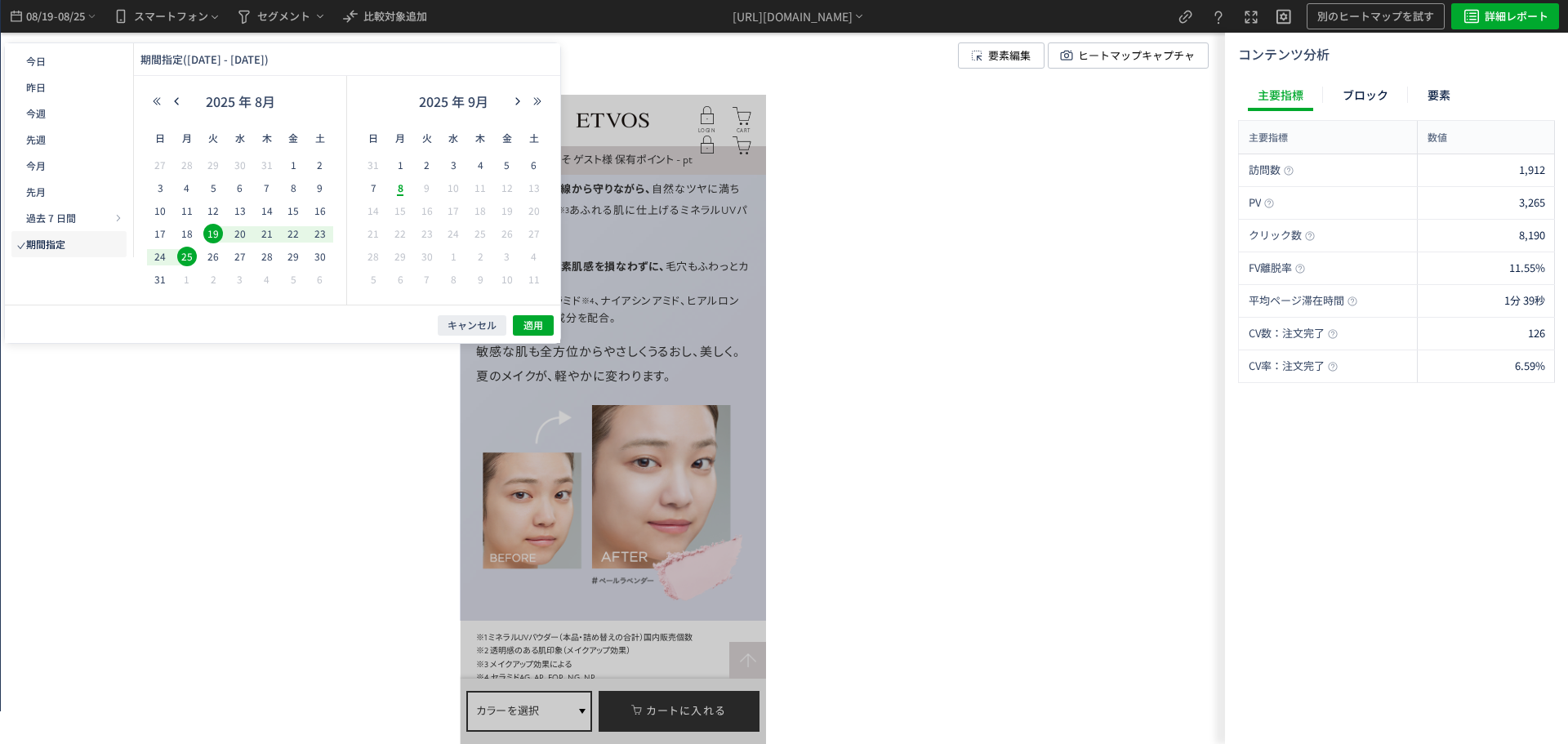
click at [212, 235] on span "19" at bounding box center [213, 233] width 20 height 20
click at [179, 102] on icon "button" at bounding box center [176, 101] width 9 height 9
click at [265, 188] on span "10" at bounding box center [267, 188] width 20 height 20
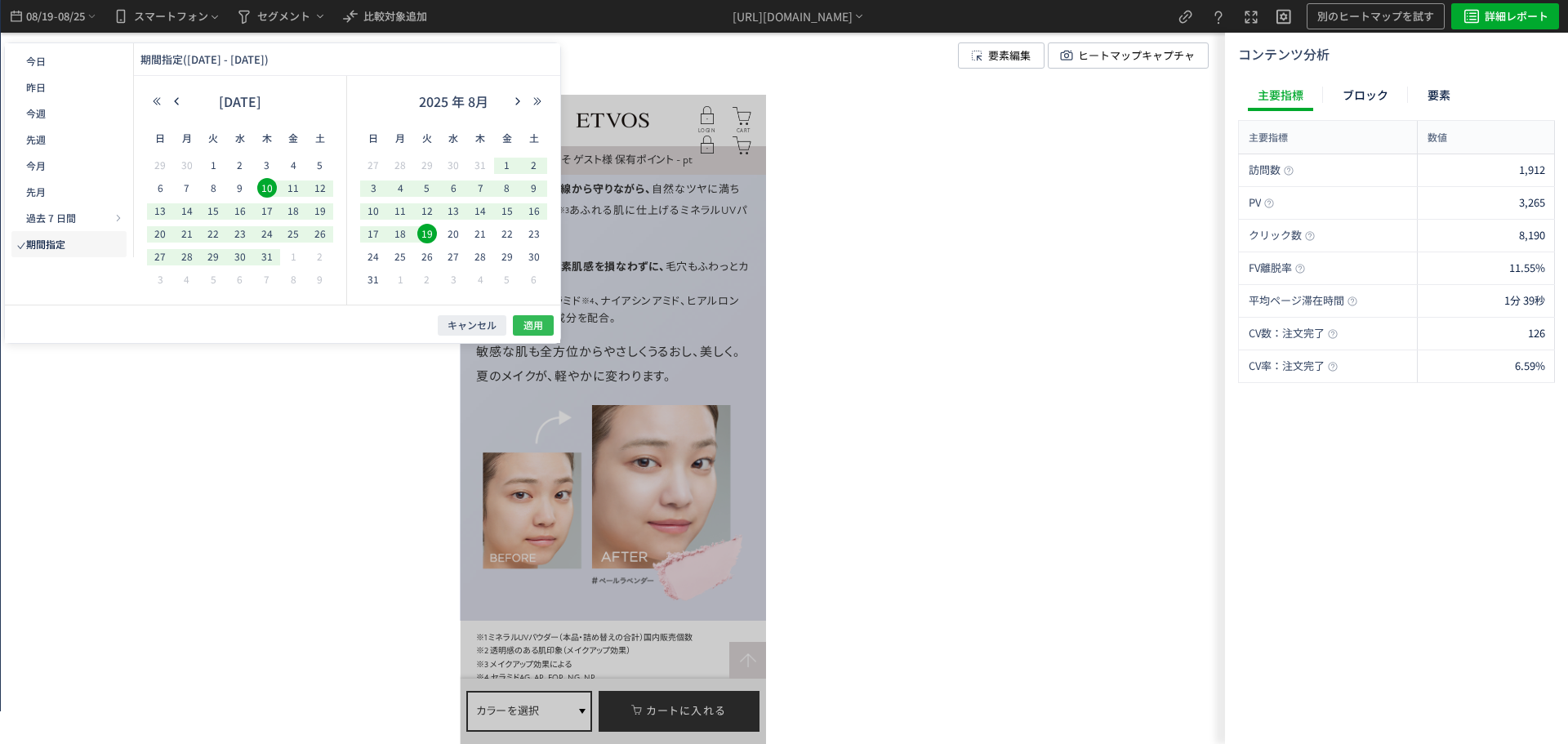
click at [541, 328] on span "適用" at bounding box center [533, 325] width 20 height 14
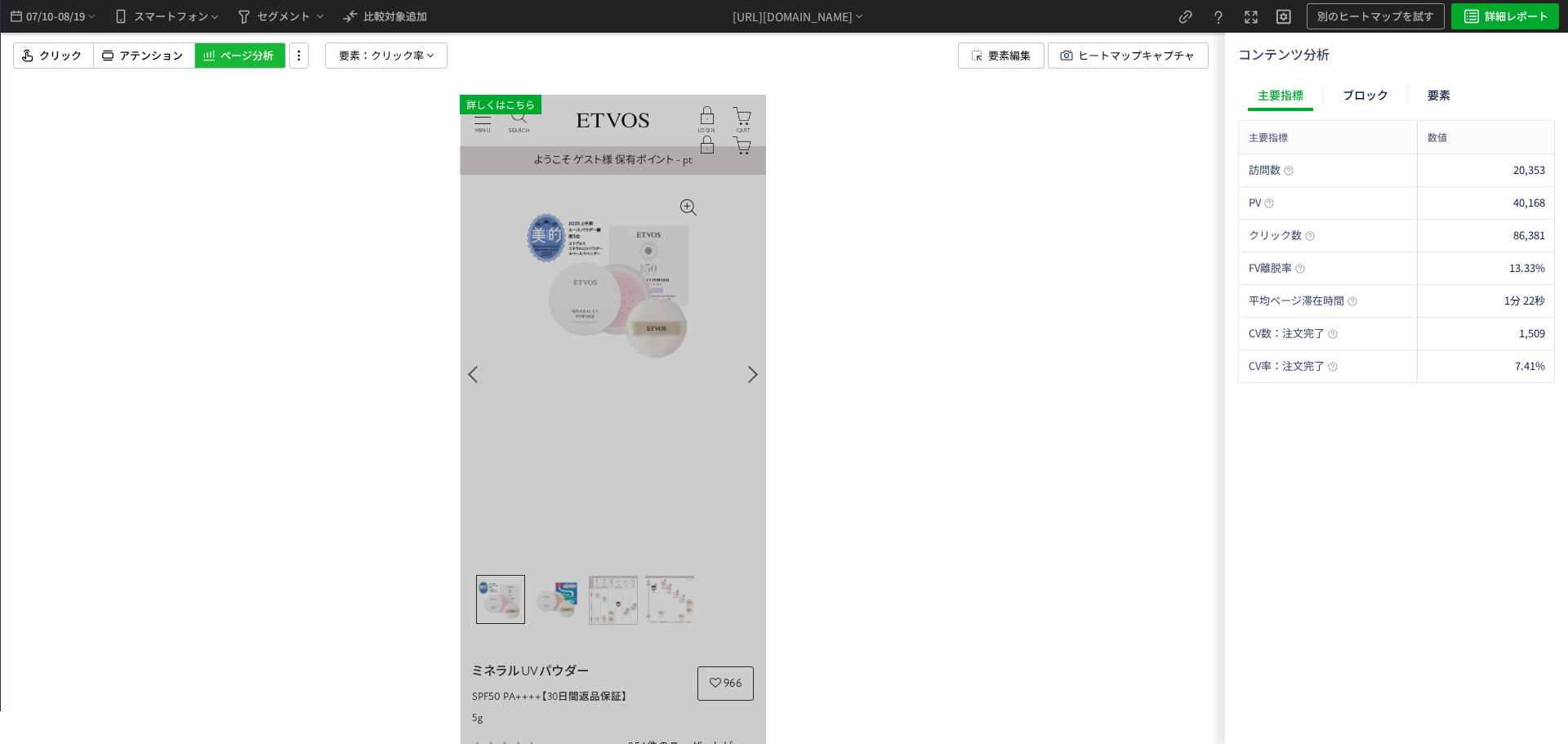
scroll to position [0, 0]
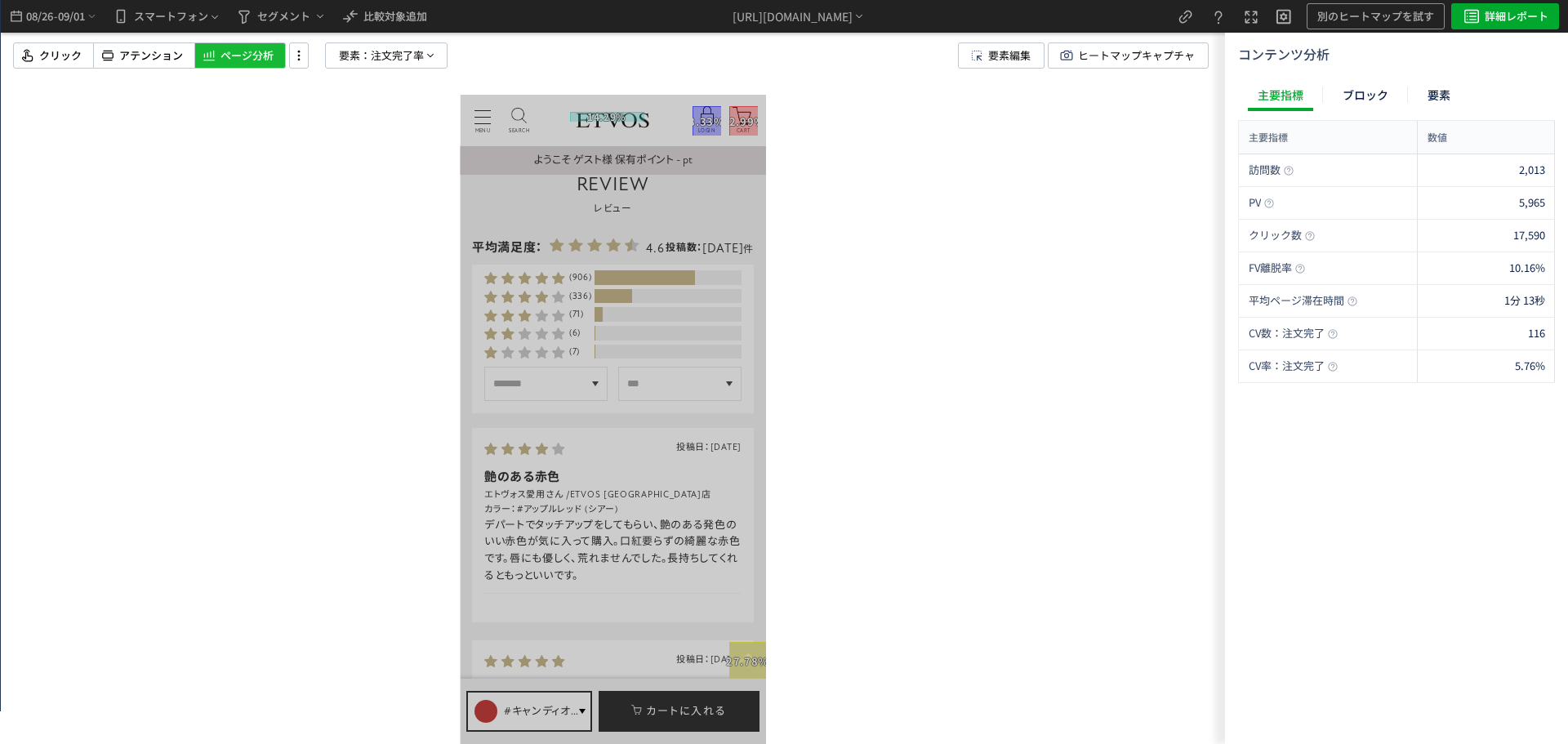
scroll to position [7596, 0]
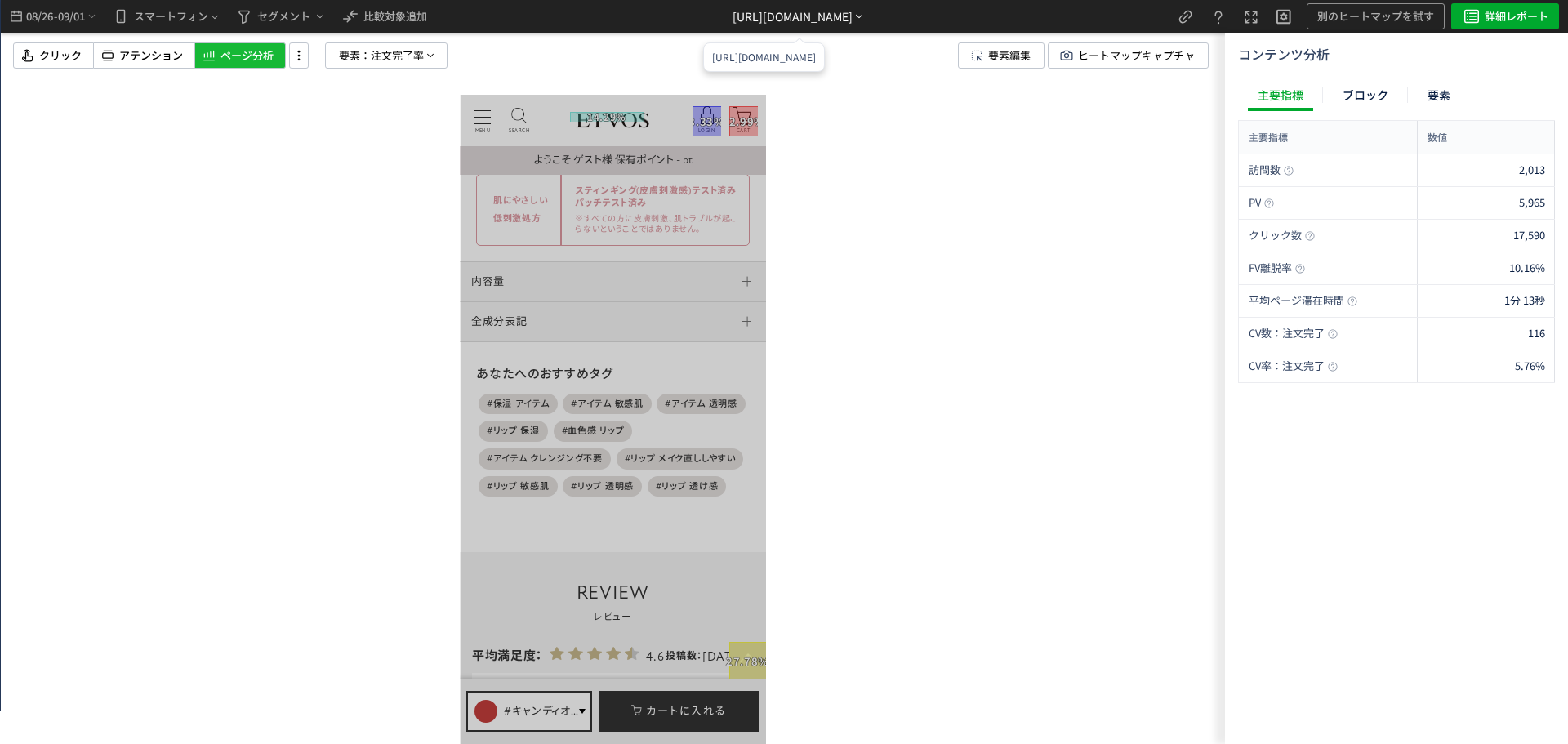
click at [733, 9] on div "https://etvos.com/shop/g/gAH10340/*" at bounding box center [792, 17] width 120 height 17
click at [793, 62] on li "別ページに移動" at bounding box center [800, 63] width 140 height 26
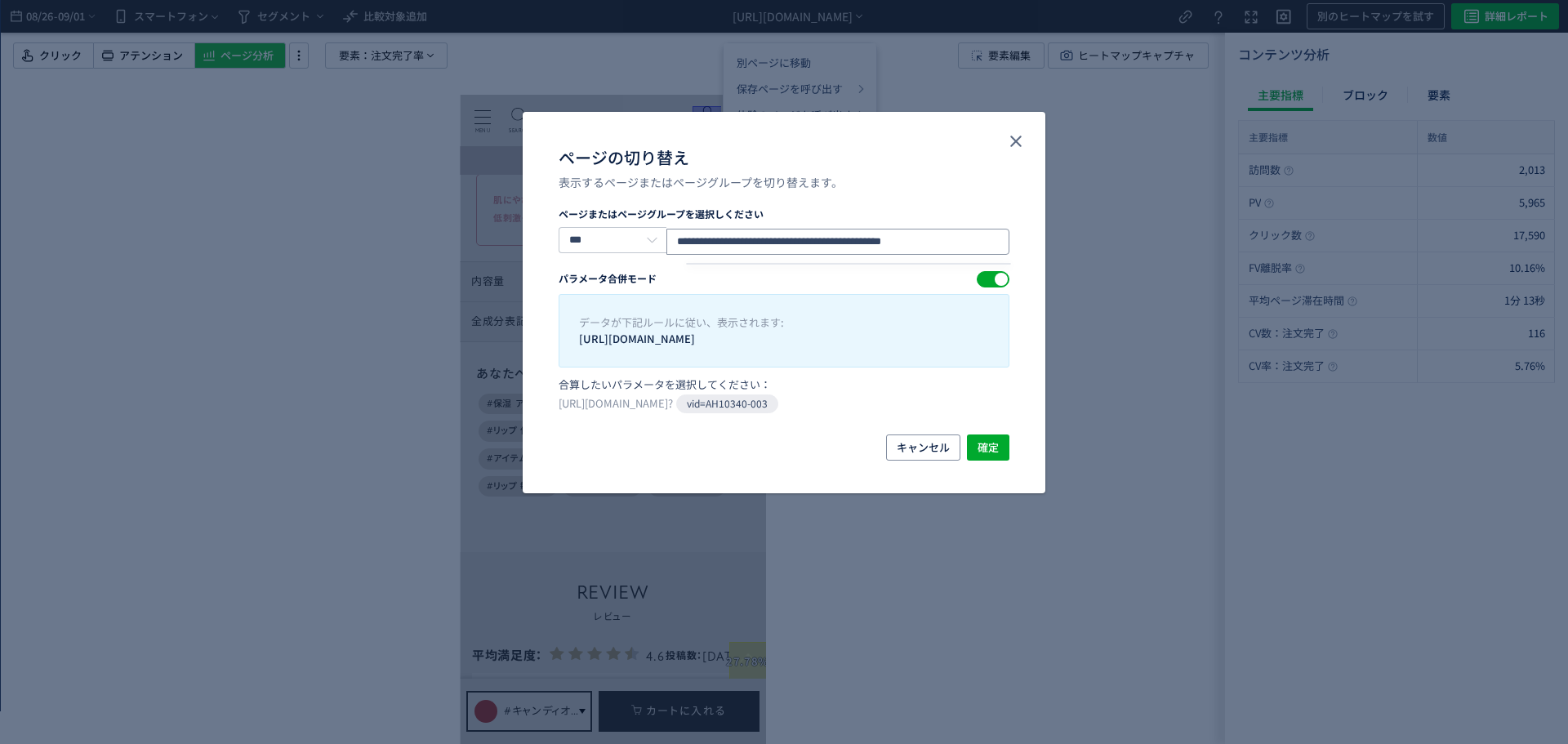
drag, startPoint x: 985, startPoint y: 240, endPoint x: 809, endPoint y: 9, distance: 290.4
click at [390, 241] on div "**********" at bounding box center [784, 372] width 1568 height 744
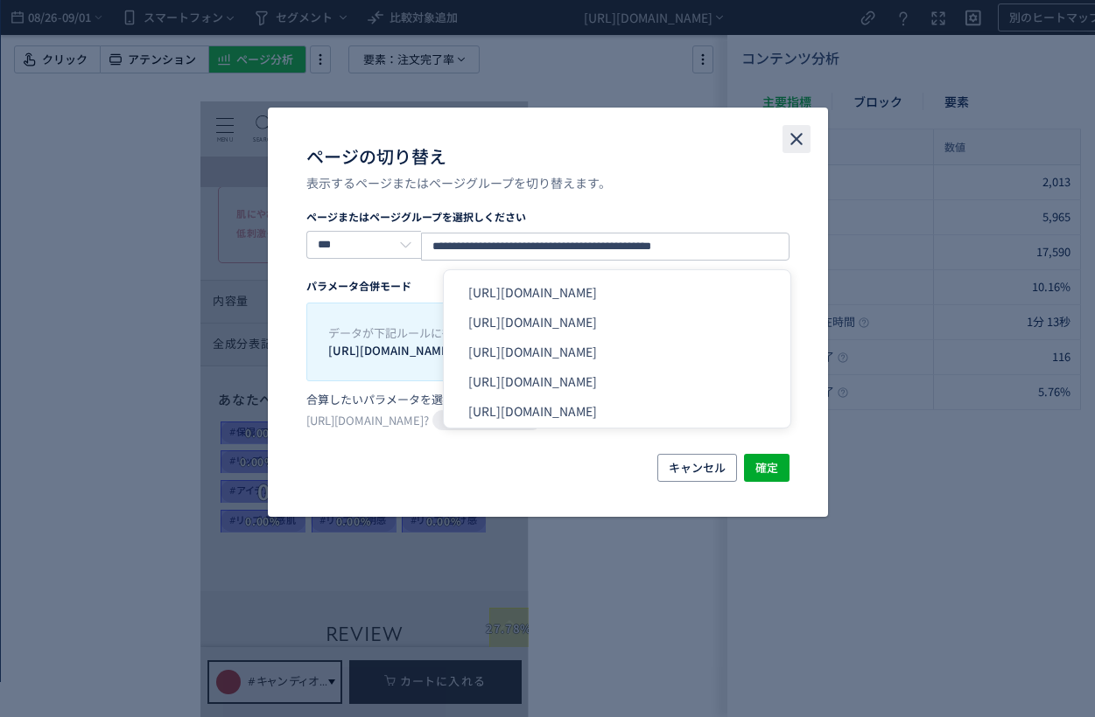
click at [802, 130] on icon "close" at bounding box center [796, 139] width 21 height 21
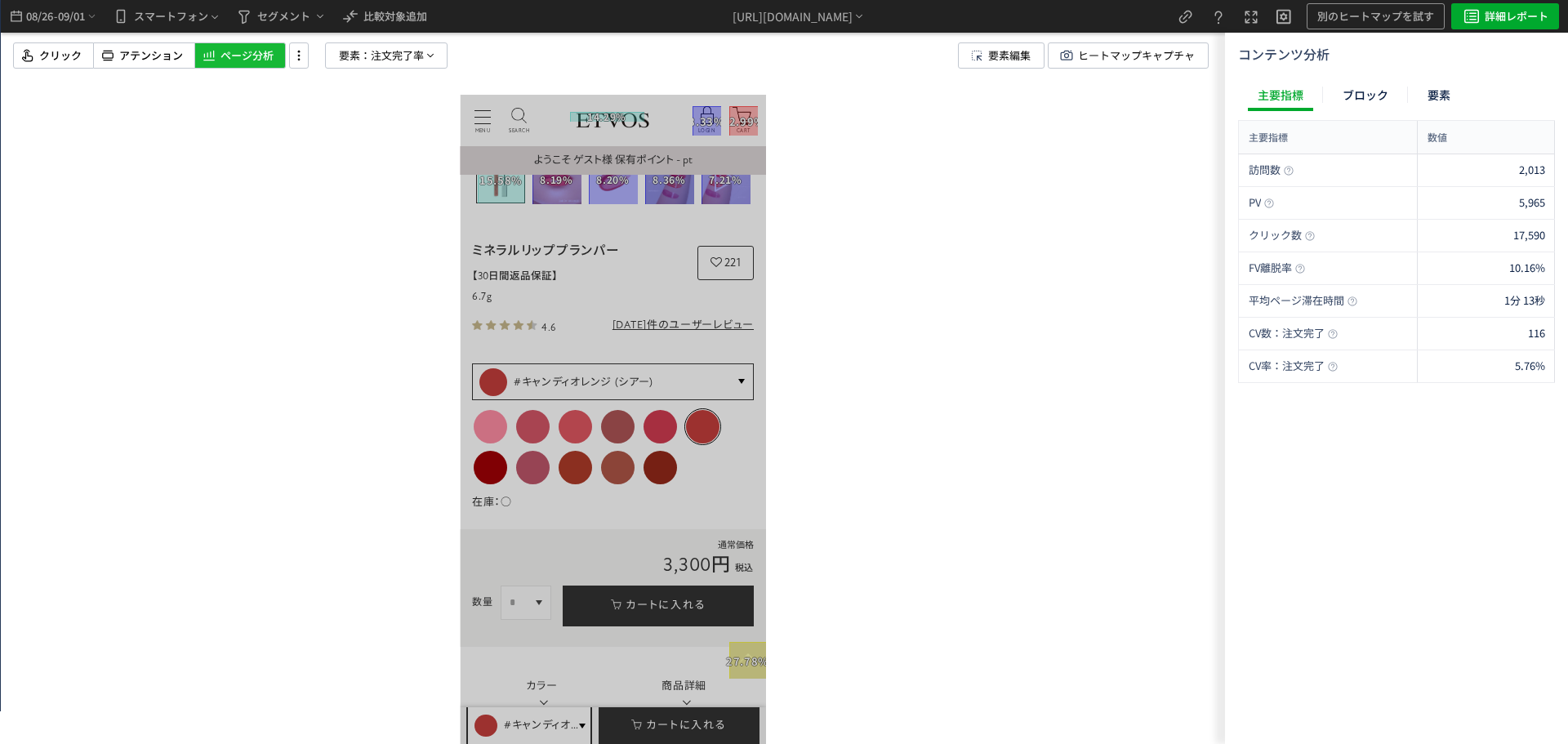
scroll to position [0, 0]
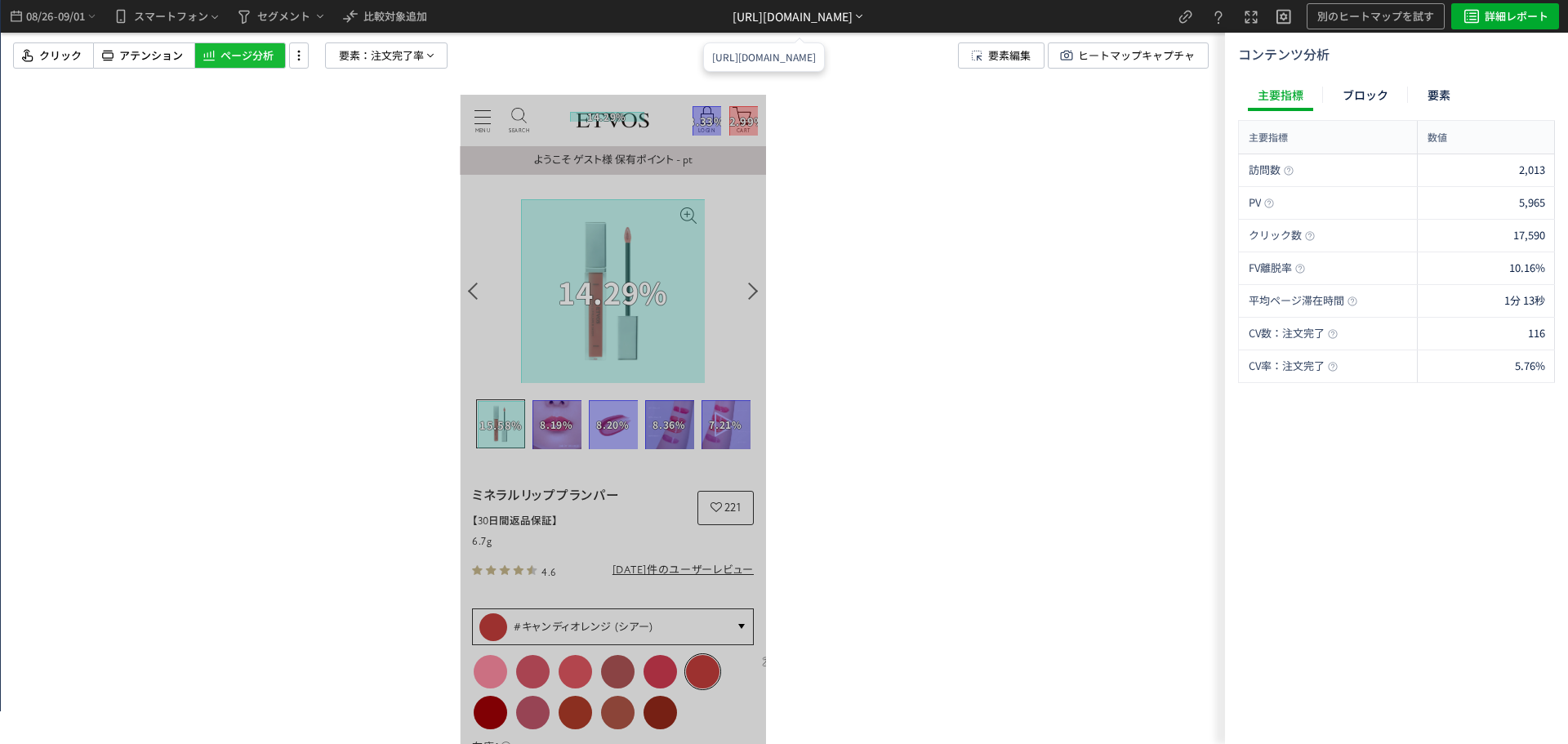
click at [852, 18] on div "https://etvos.com/shop/g/gAH10340/*" at bounding box center [792, 17] width 120 height 17
click at [408, 23] on span "比較対象追加" at bounding box center [395, 16] width 63 height 26
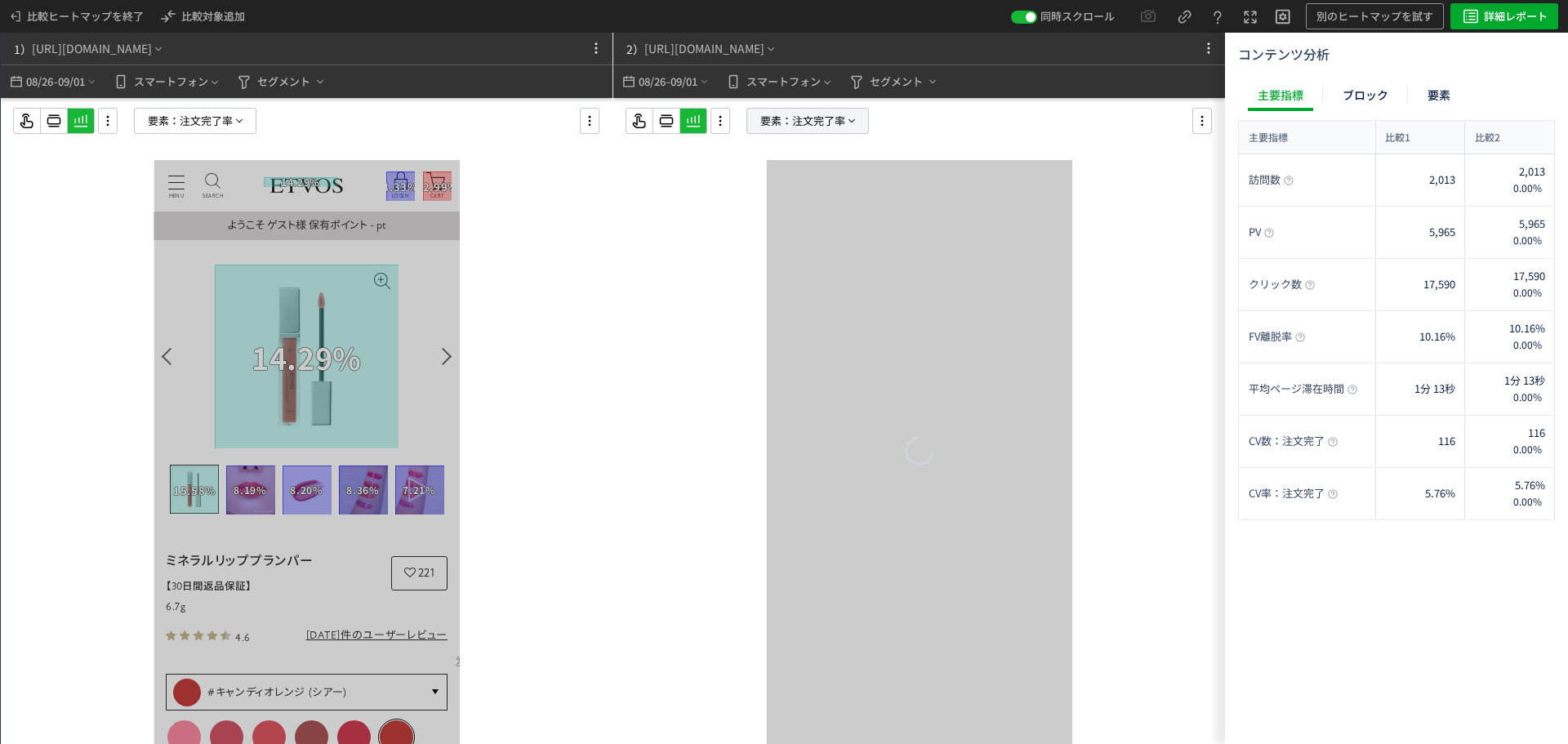
click at [825, 116] on span "注文完了率" at bounding box center [819, 120] width 53 height 24
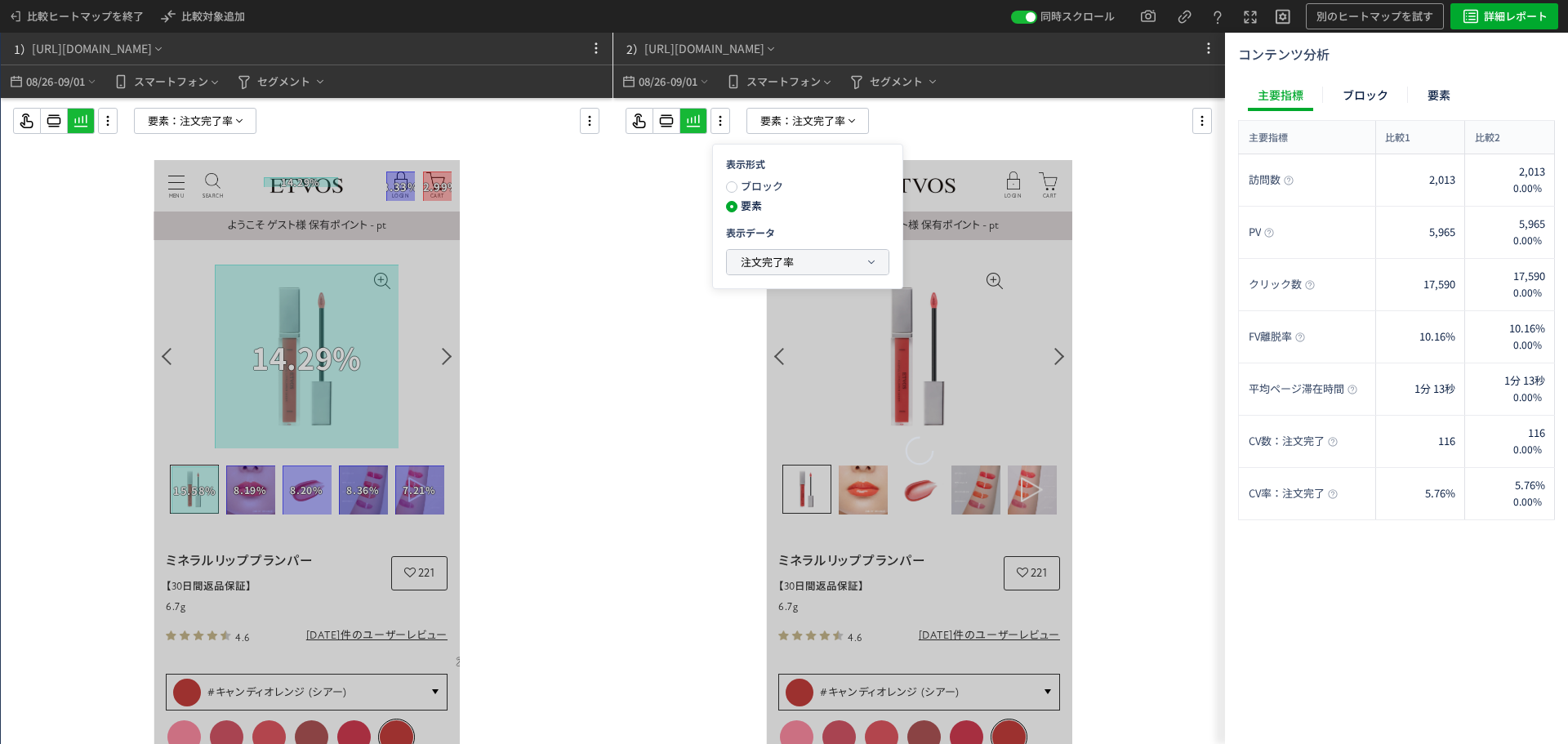
click at [782, 258] on span "注文完了率" at bounding box center [767, 261] width 53 height 16
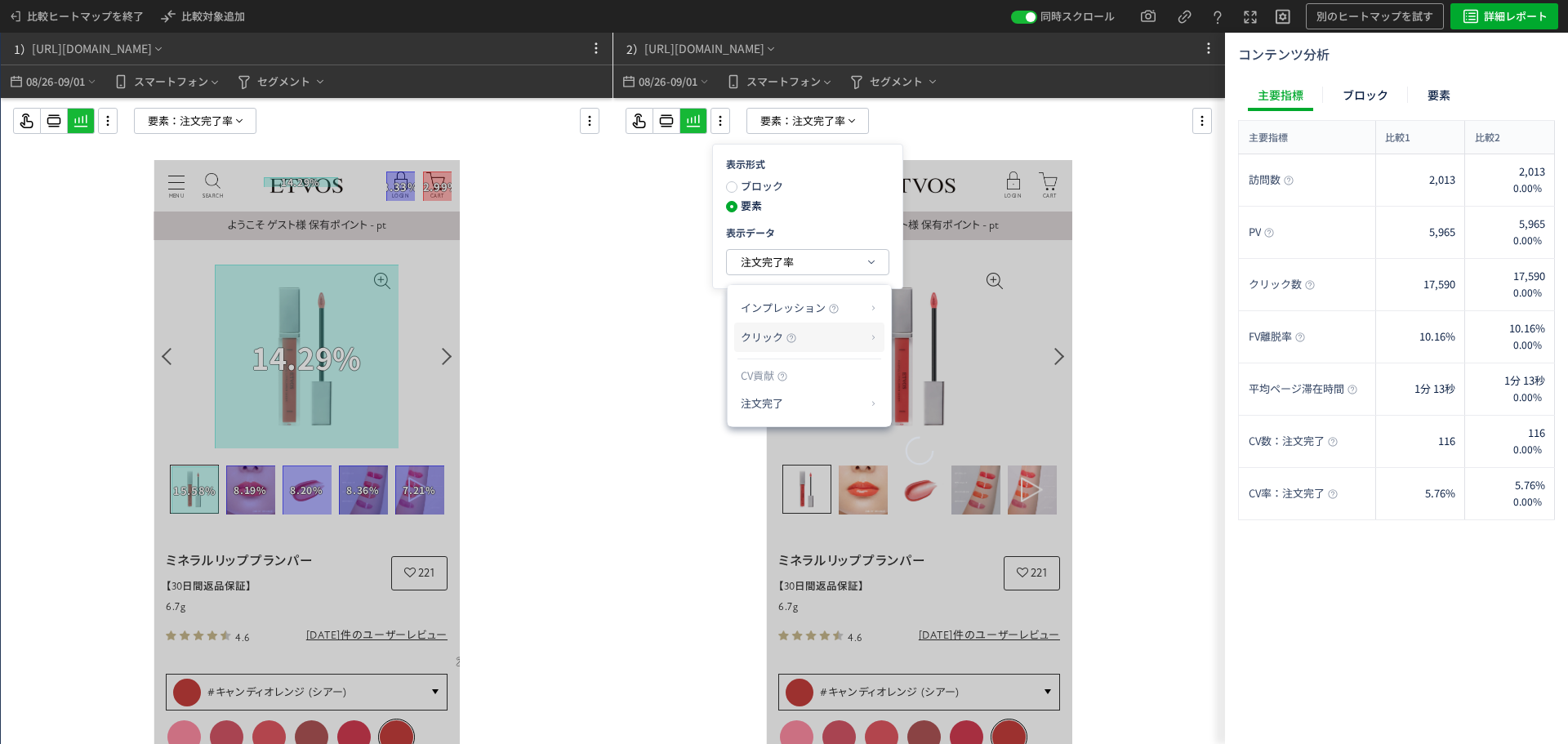
click at [821, 335] on p "クリック" at bounding box center [804, 337] width 125 height 28
click at [925, 376] on li "クリック率" at bounding box center [939, 376] width 88 height 29
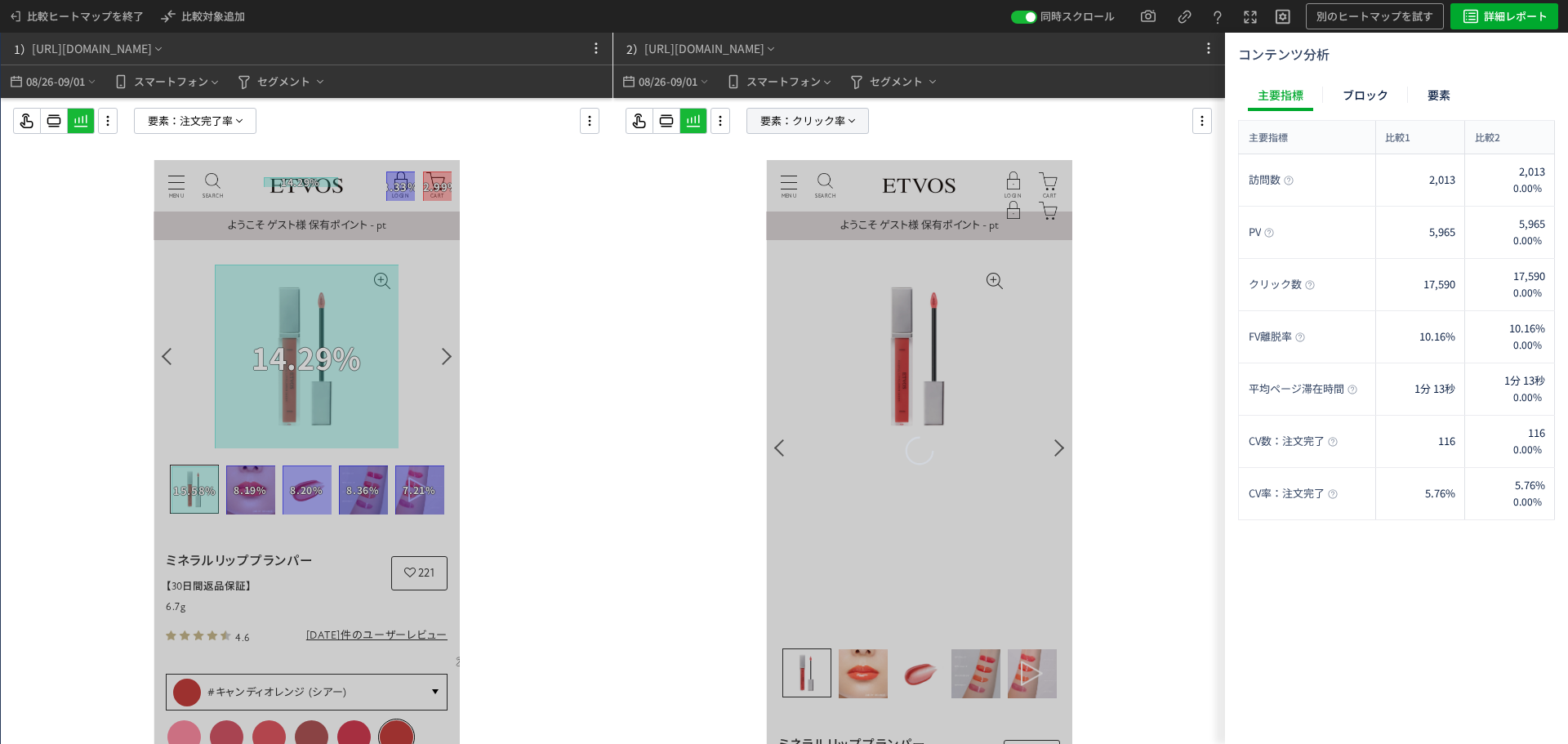
click at [822, 117] on span "クリック率" at bounding box center [819, 120] width 53 height 24
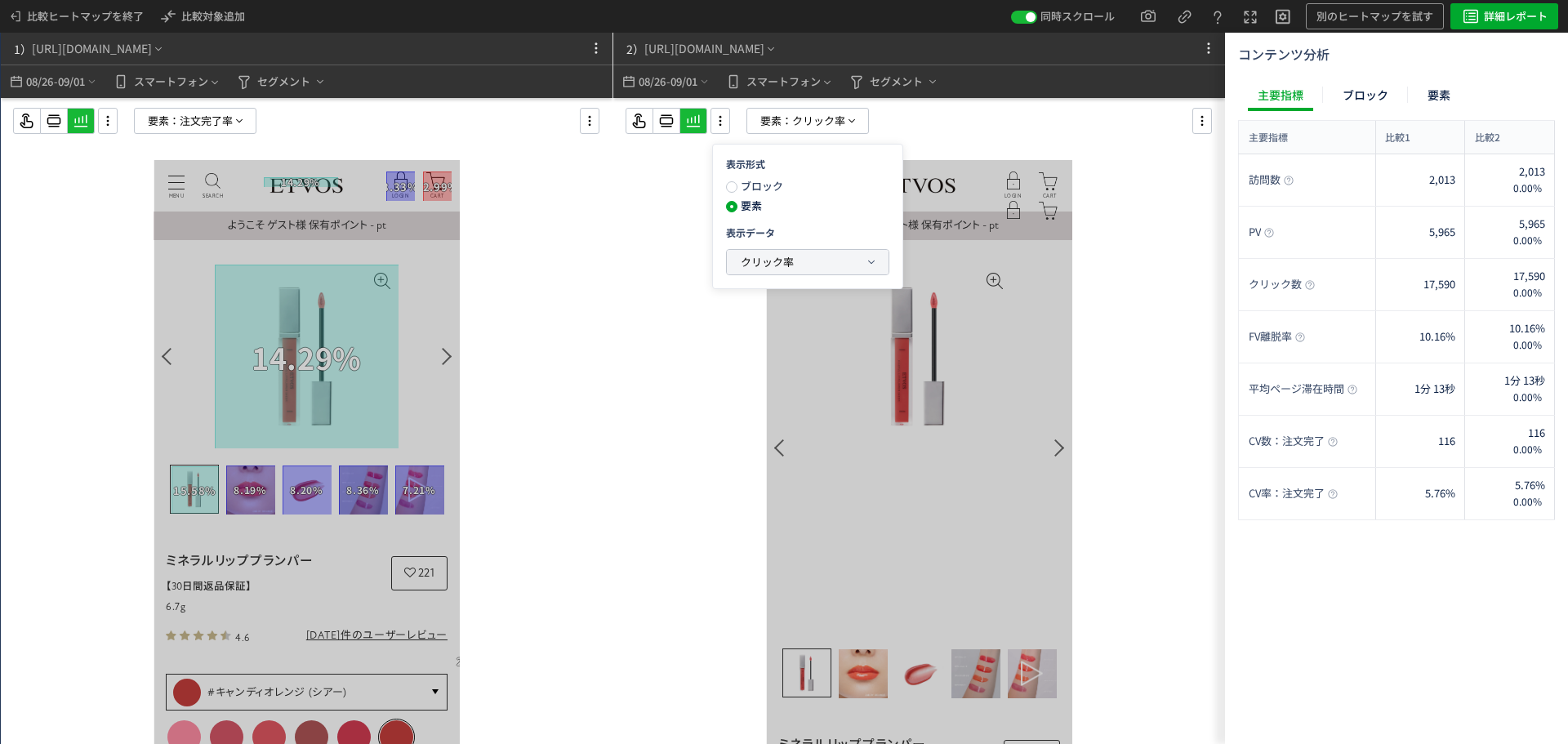
click at [806, 257] on button "クリック率" at bounding box center [807, 262] width 161 height 24
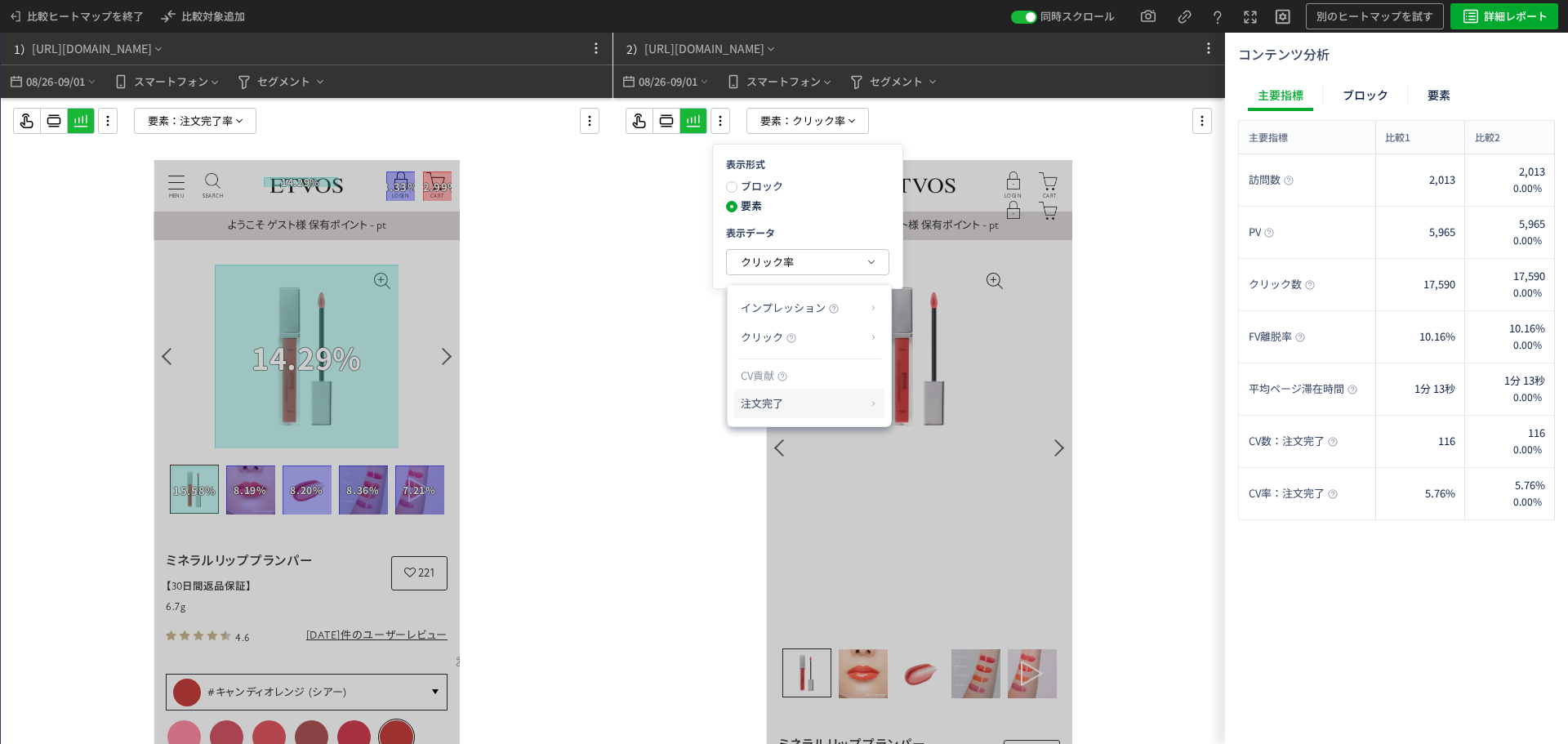
click at [807, 403] on p "注文完了" at bounding box center [804, 403] width 125 height 28
click at [931, 446] on li "CV貢献率" at bounding box center [923, 442] width 57 height 29
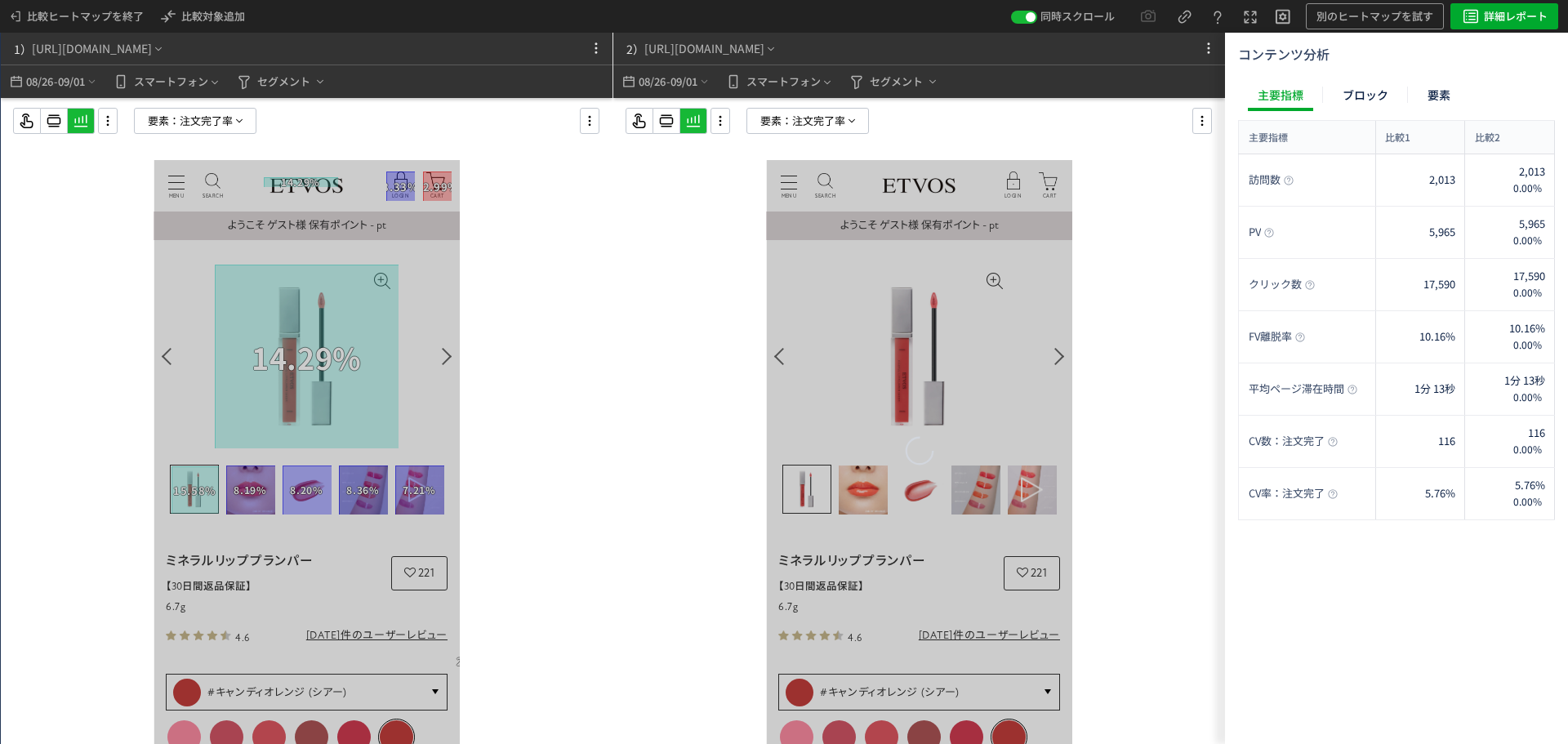
click at [211, 106] on div at bounding box center [306, 454] width 611 height 711
click at [211, 108] on span "注文完了率" at bounding box center [205, 120] width 53 height 24
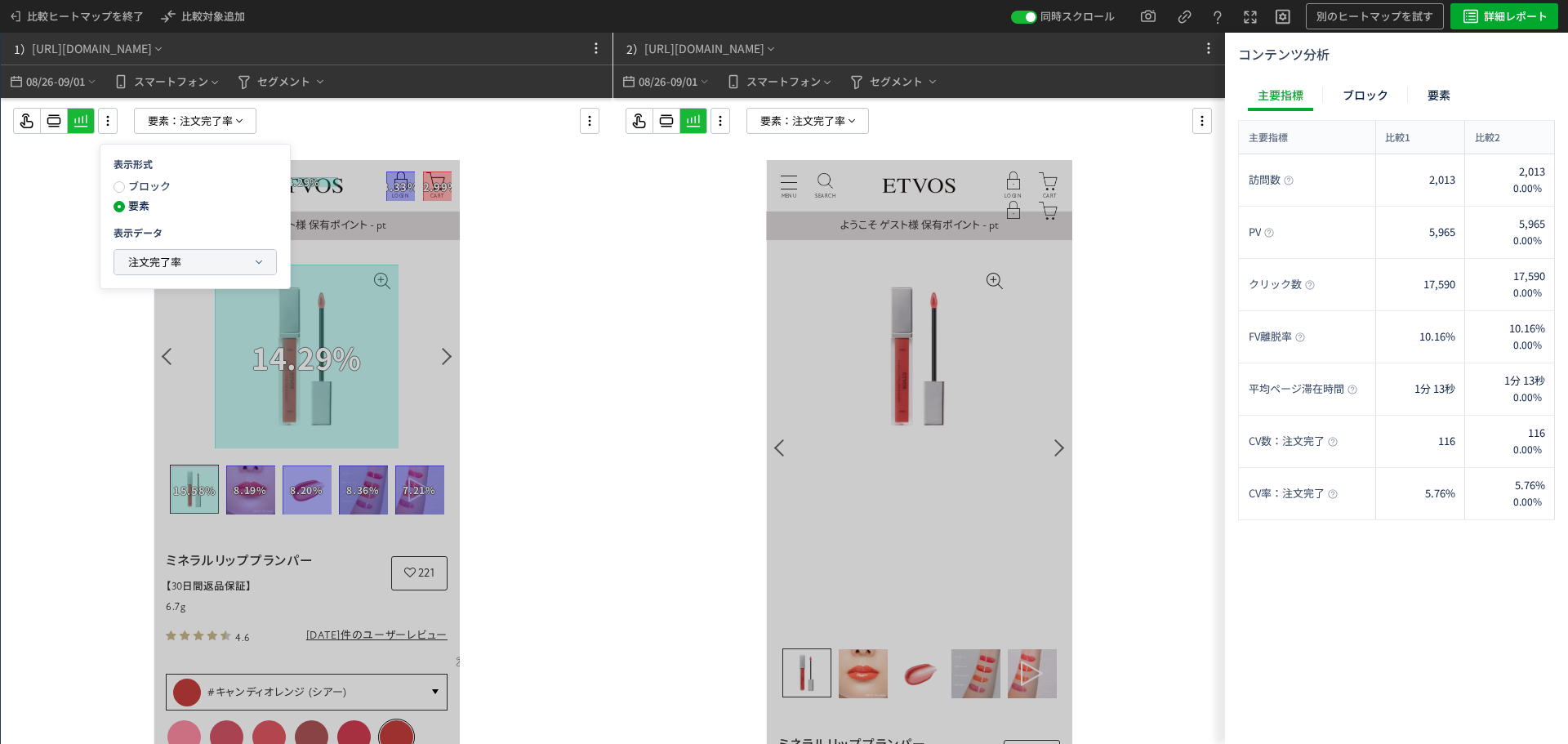
click at [197, 256] on button "注文完了率" at bounding box center [194, 262] width 161 height 24
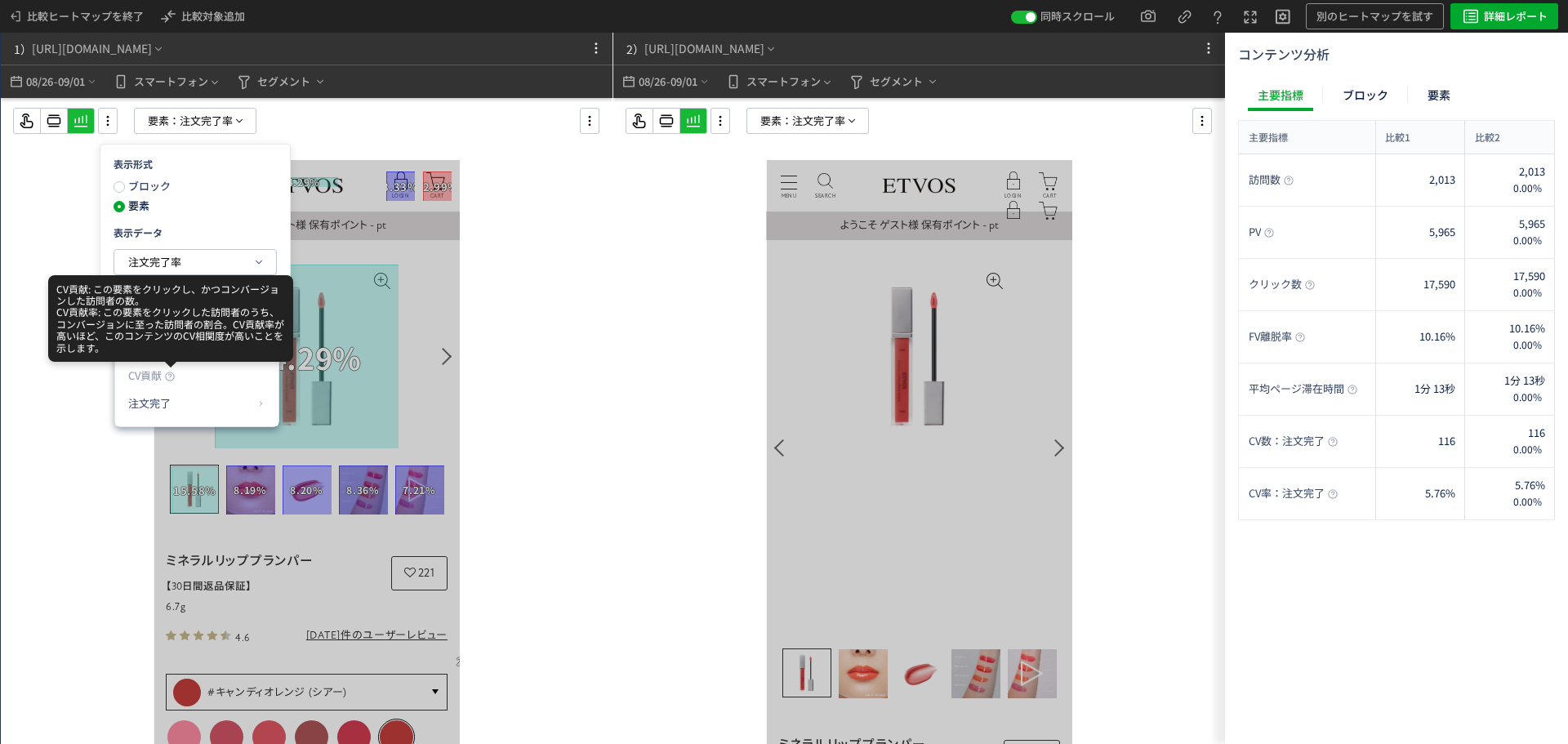
click at [192, 346] on body "比較ヒートマップを終了 比較対象追加 同時スクロール 別のヒートマップを試す 詳細レポート 1） https://etvos.com/shop/g/gAH10…" at bounding box center [784, 372] width 1568 height 744
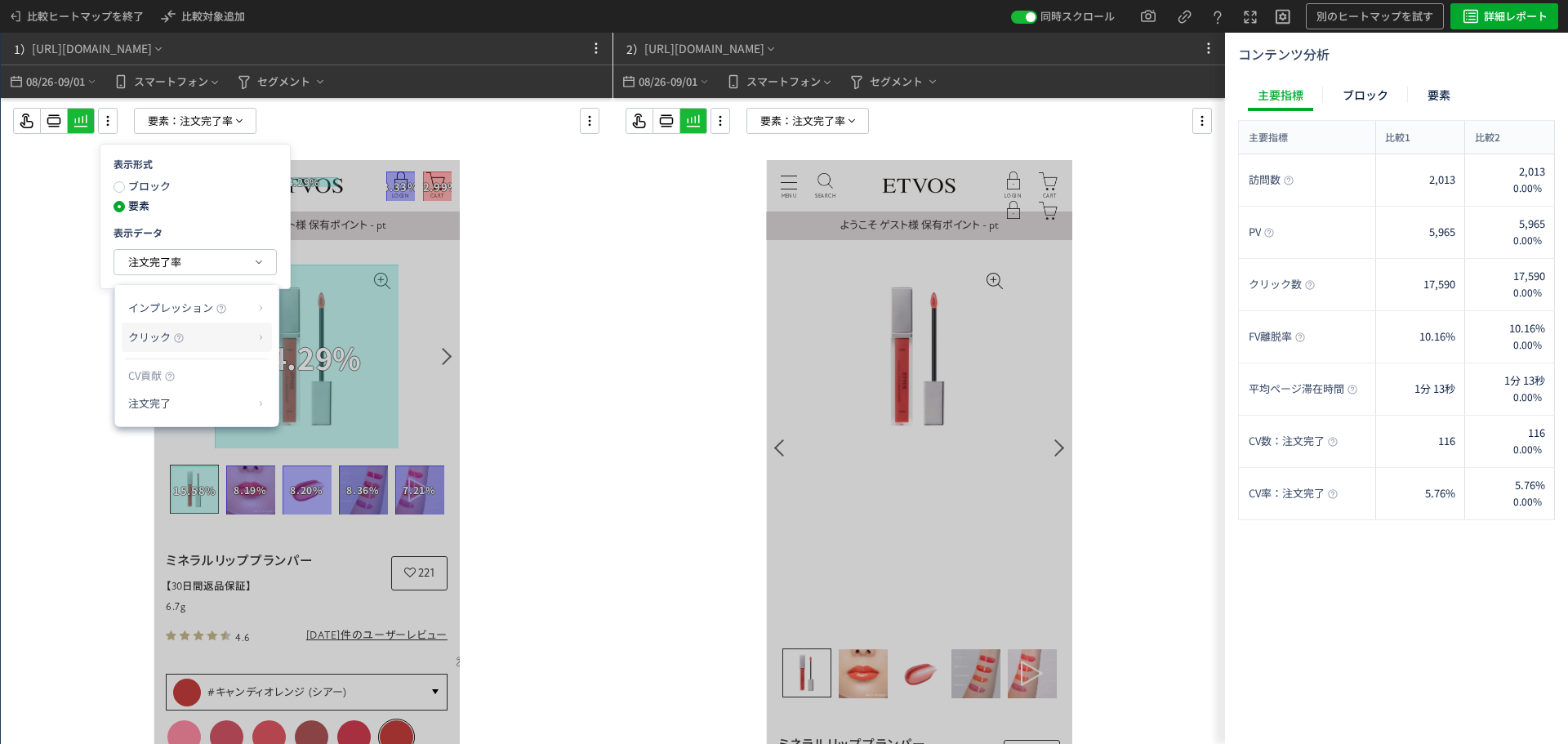
click at [230, 342] on p "クリック" at bounding box center [190, 337] width 125 height 28
click at [303, 382] on li "クリック率" at bounding box center [327, 376] width 88 height 29
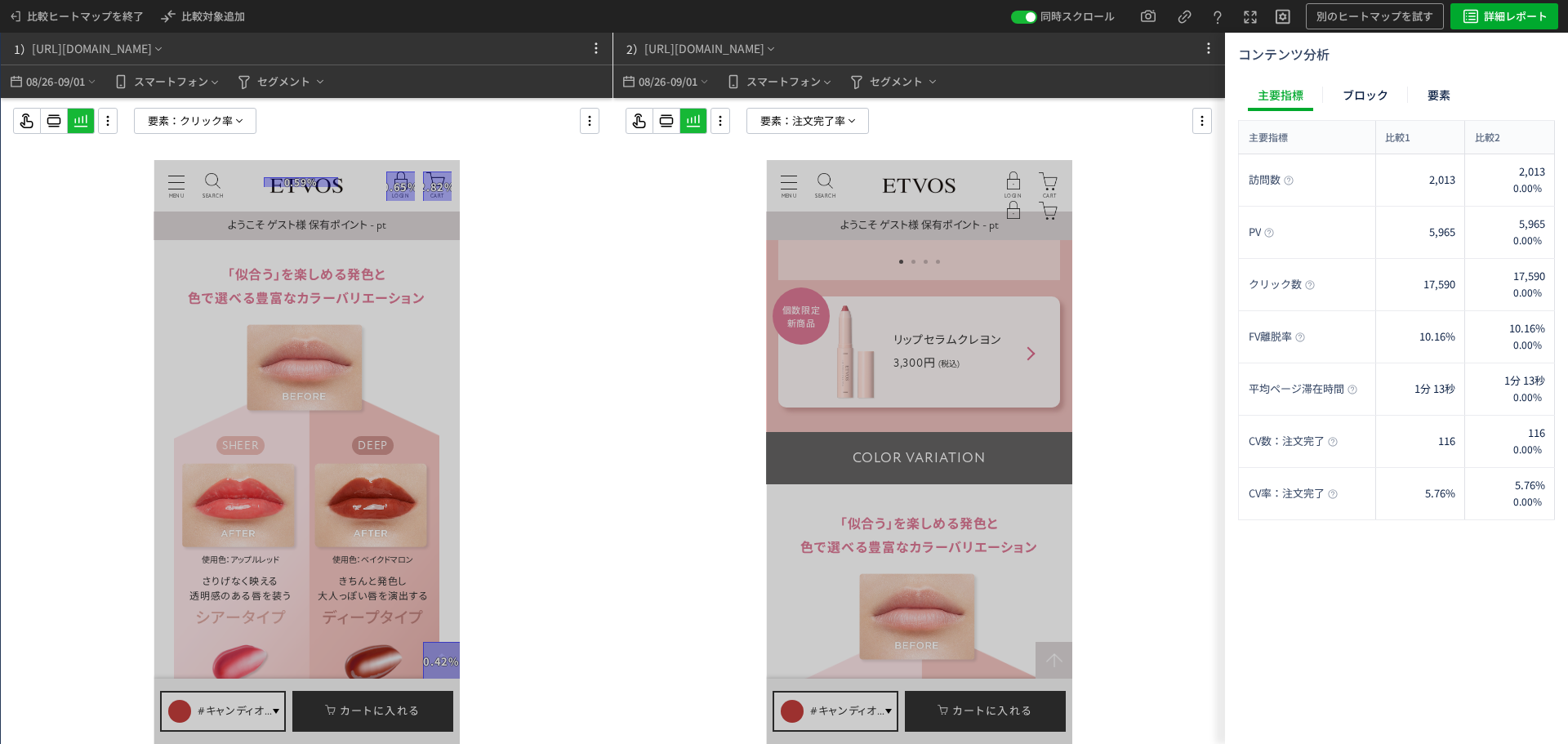
scroll to position [2614, 0]
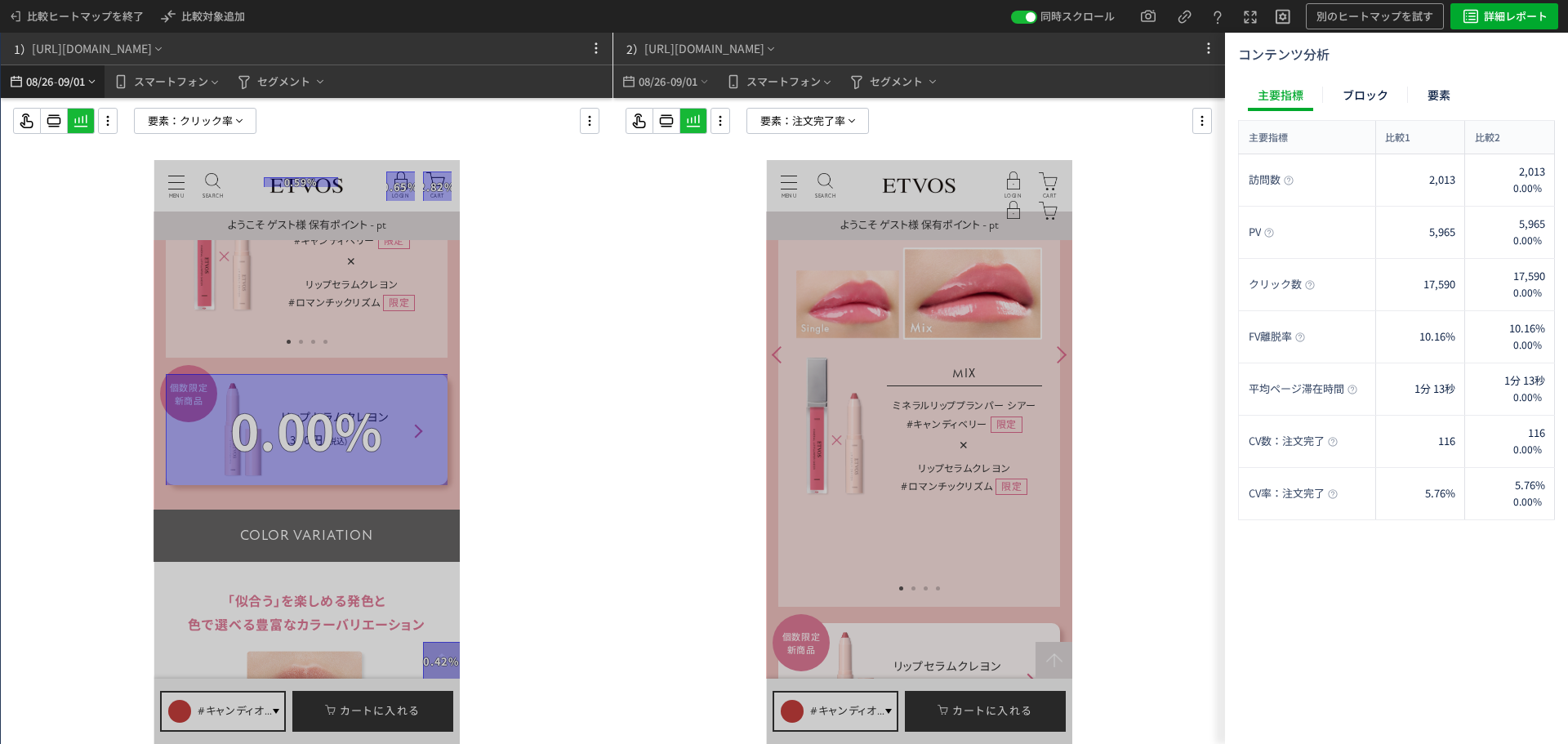
click at [69, 79] on span "09/01" at bounding box center [72, 81] width 28 height 33
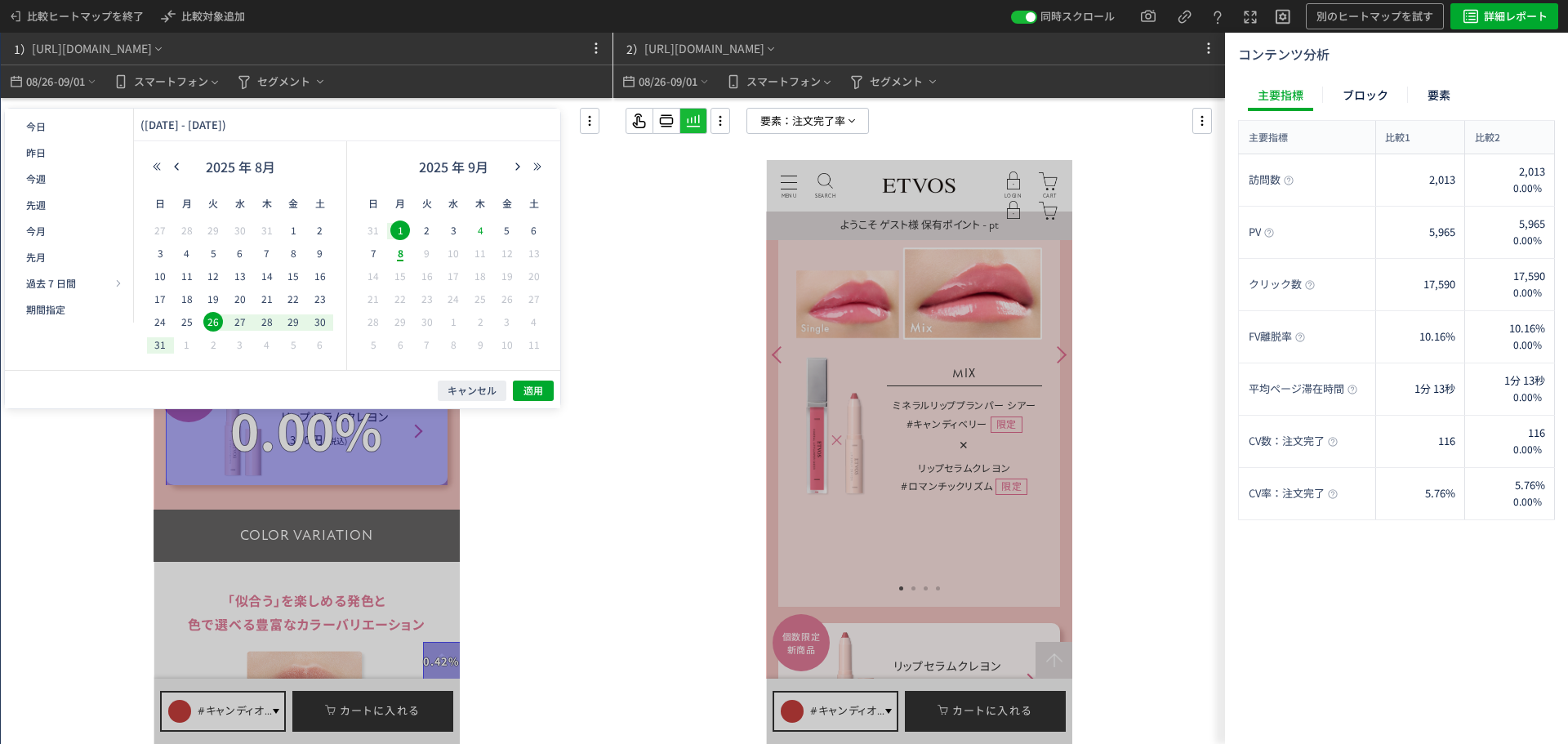
click at [481, 233] on span "4" at bounding box center [480, 230] width 20 height 20
click at [403, 254] on span "8" at bounding box center [399, 253] width 20 height 20
click at [545, 389] on button "適用" at bounding box center [533, 391] width 41 height 21
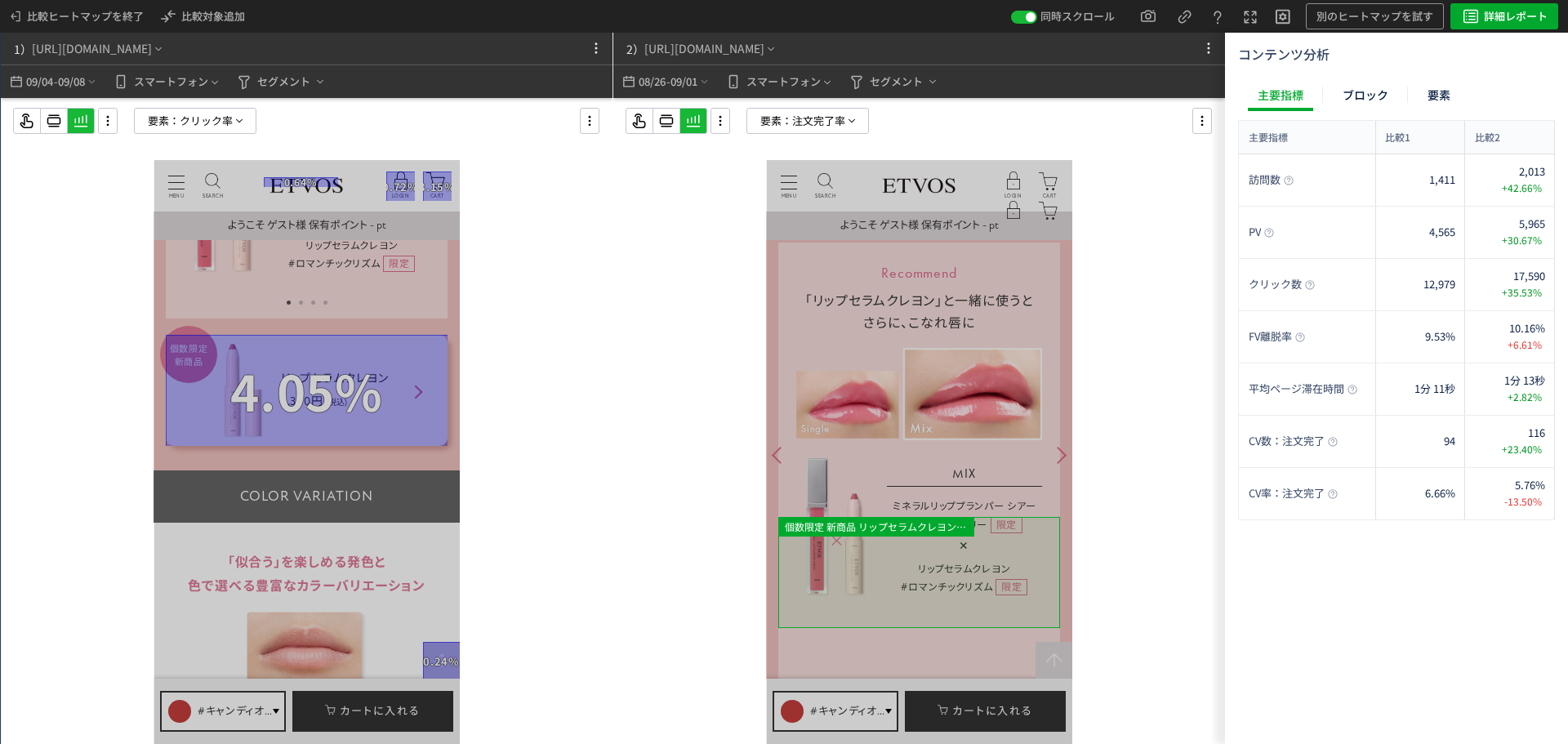
scroll to position [2450, 0]
